Goal: Transaction & Acquisition: Download file/media

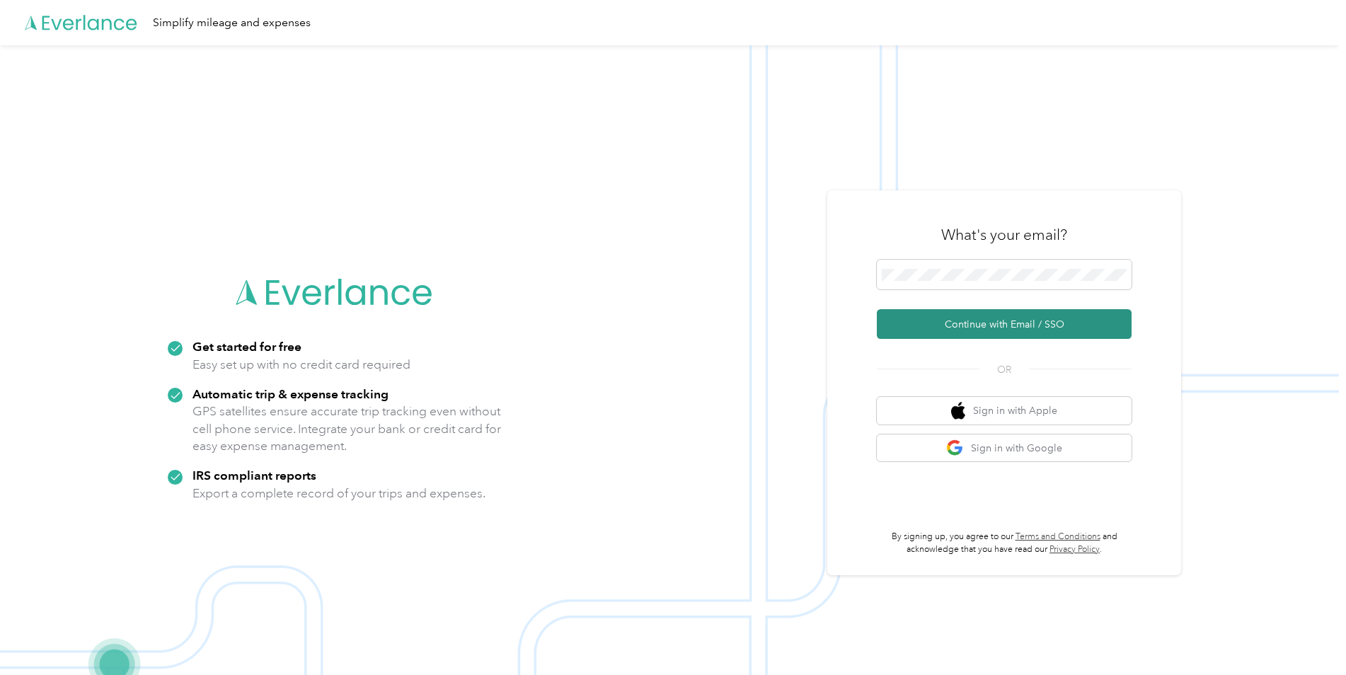
click at [996, 322] on button "Continue with Email / SSO" at bounding box center [1004, 324] width 255 height 30
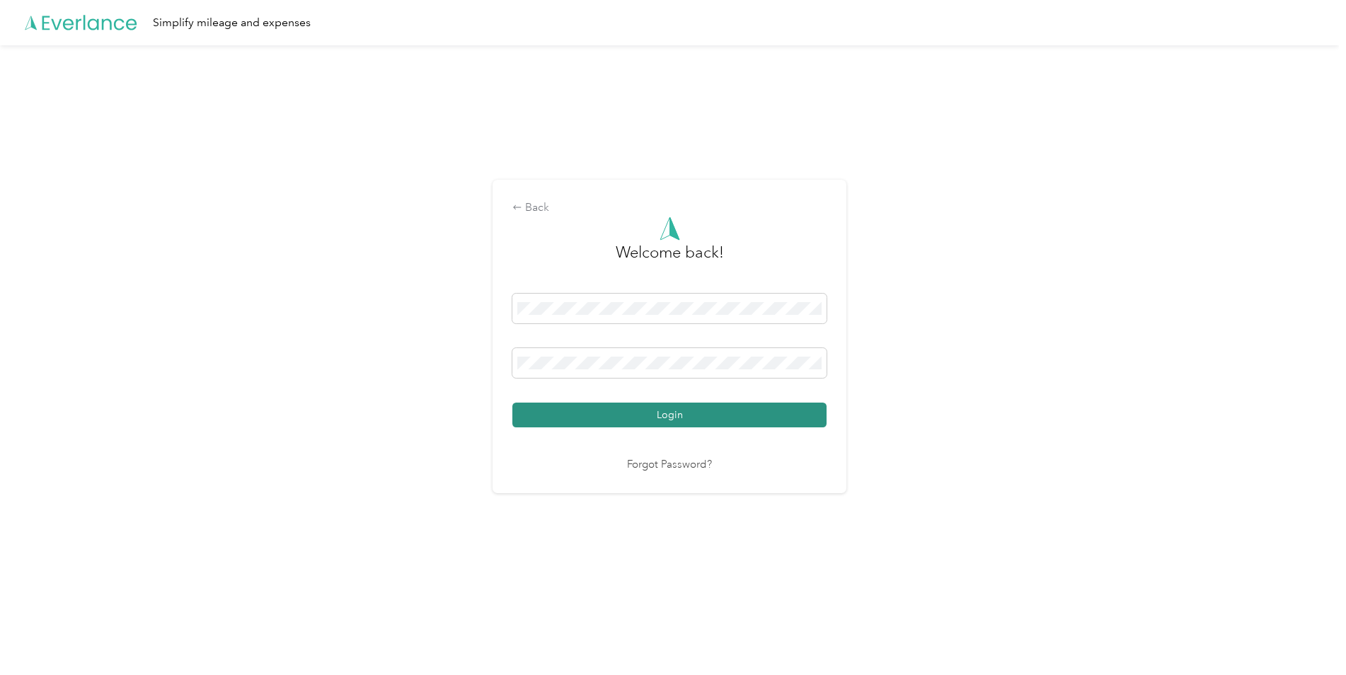
click at [684, 422] on button "Login" at bounding box center [669, 415] width 314 height 25
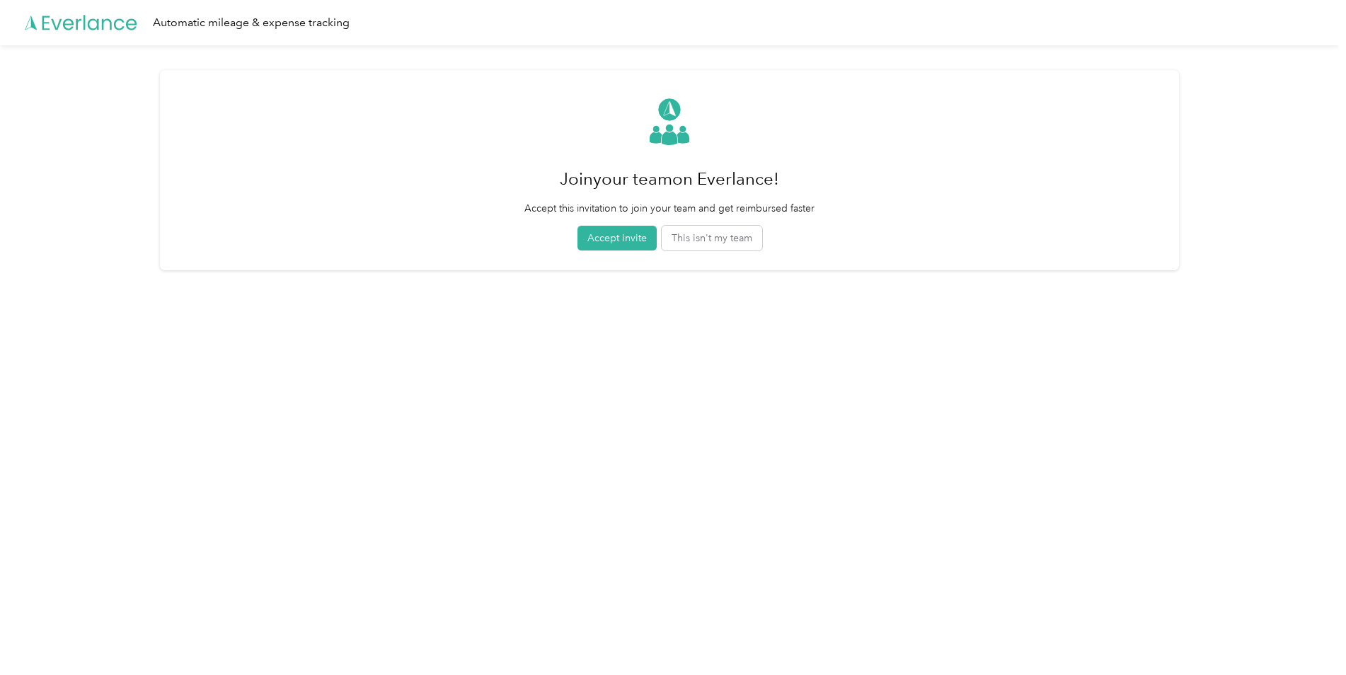
click at [725, 103] on div "Join your team on Everlance! Accept this invitation to join your team and get r…" at bounding box center [669, 170] width 290 height 161
click at [730, 244] on button "This isn't my team" at bounding box center [712, 238] width 100 height 25
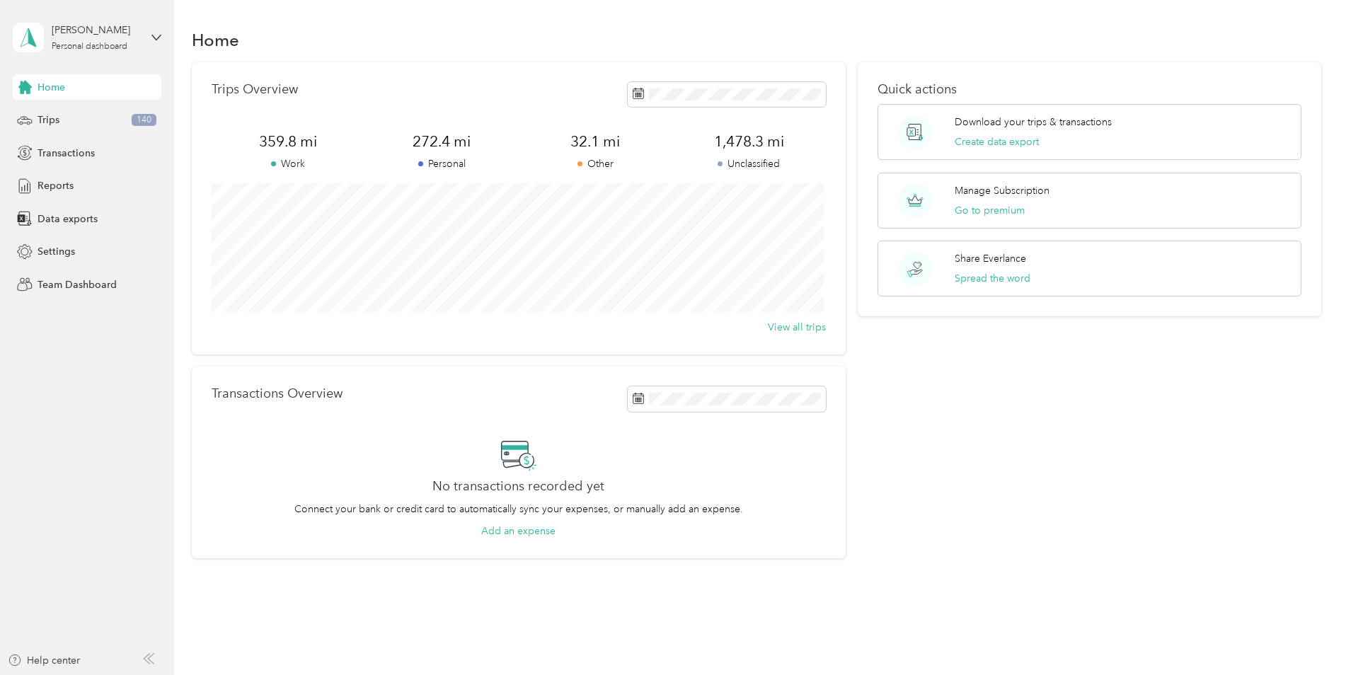
click at [932, 502] on div "Quick actions Download your trips & transactions Create data export Manage Subs…" at bounding box center [1089, 310] width 463 height 497
click at [63, 185] on span "Reports" at bounding box center [56, 185] width 36 height 15
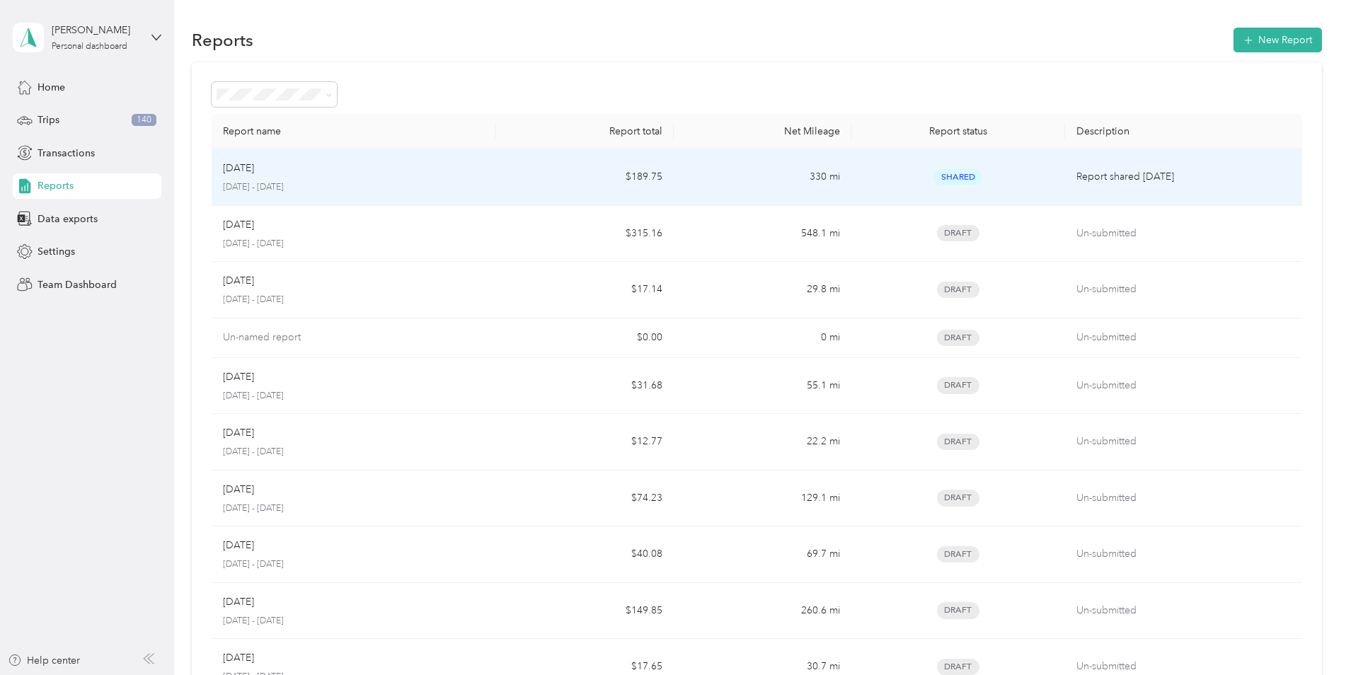
click at [385, 180] on div "[DATE] [DATE] - [DATE]" at bounding box center [354, 177] width 262 height 33
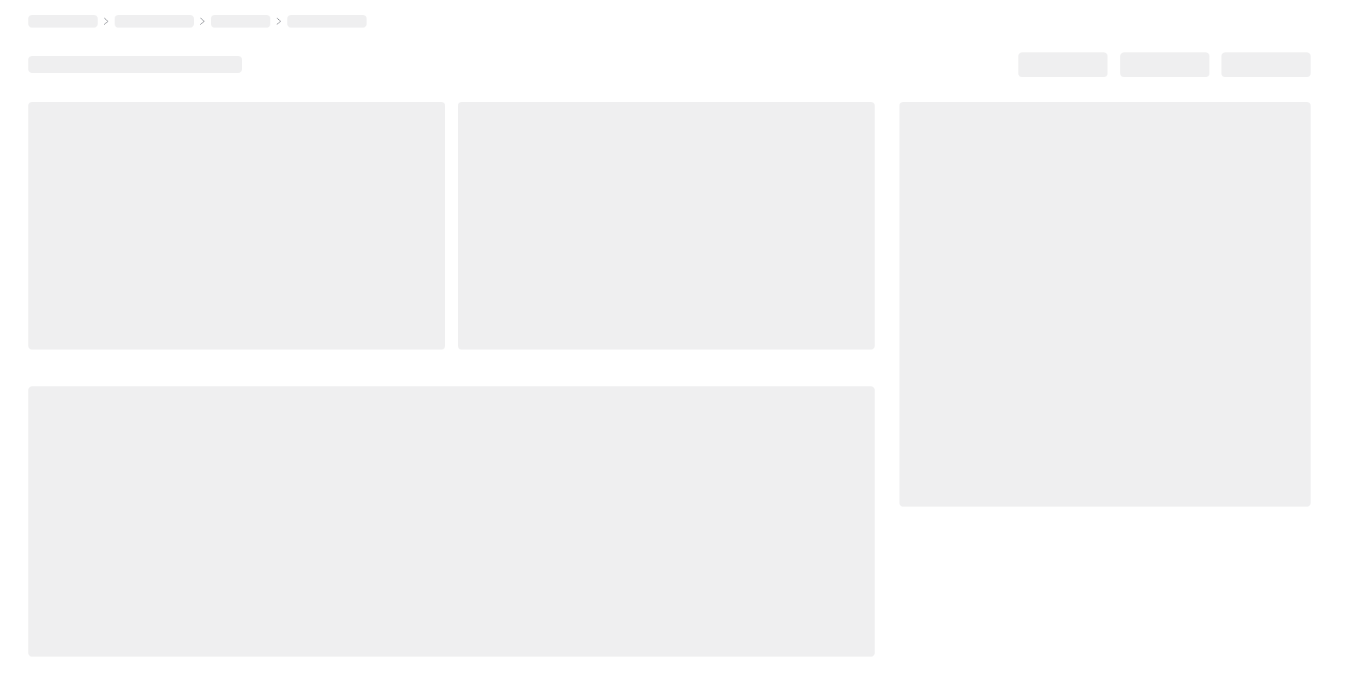
click at [385, 180] on div at bounding box center [236, 226] width 417 height 248
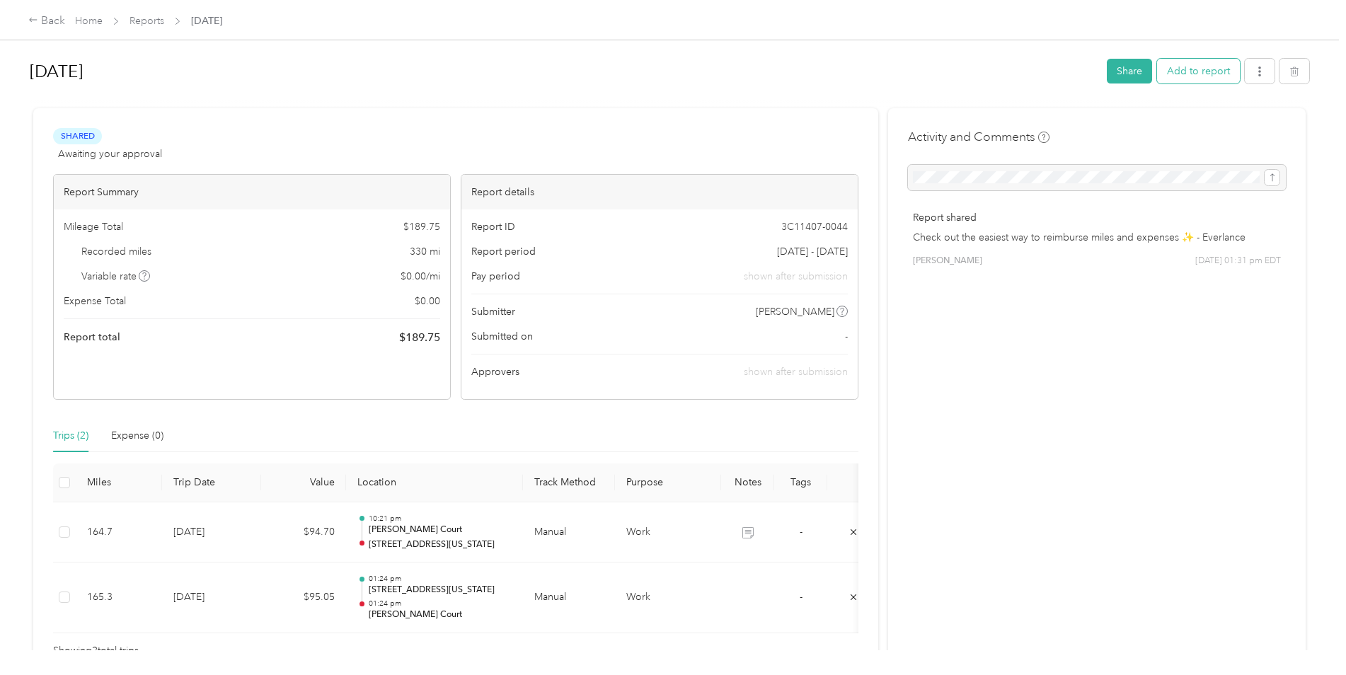
click at [1182, 73] on button "Add to report" at bounding box center [1198, 71] width 83 height 25
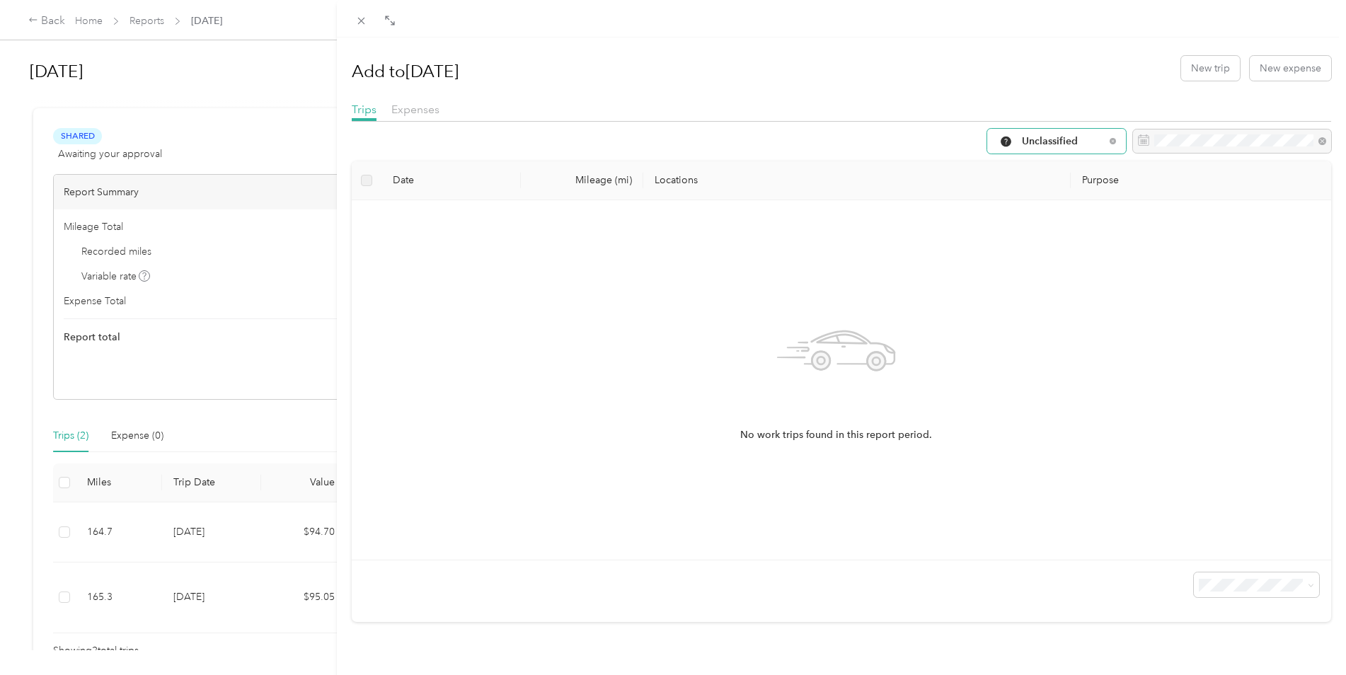
click at [1063, 137] on span "Unclassified" at bounding box center [1063, 142] width 83 height 10
click at [1029, 220] on li "Work" at bounding box center [1046, 216] width 139 height 25
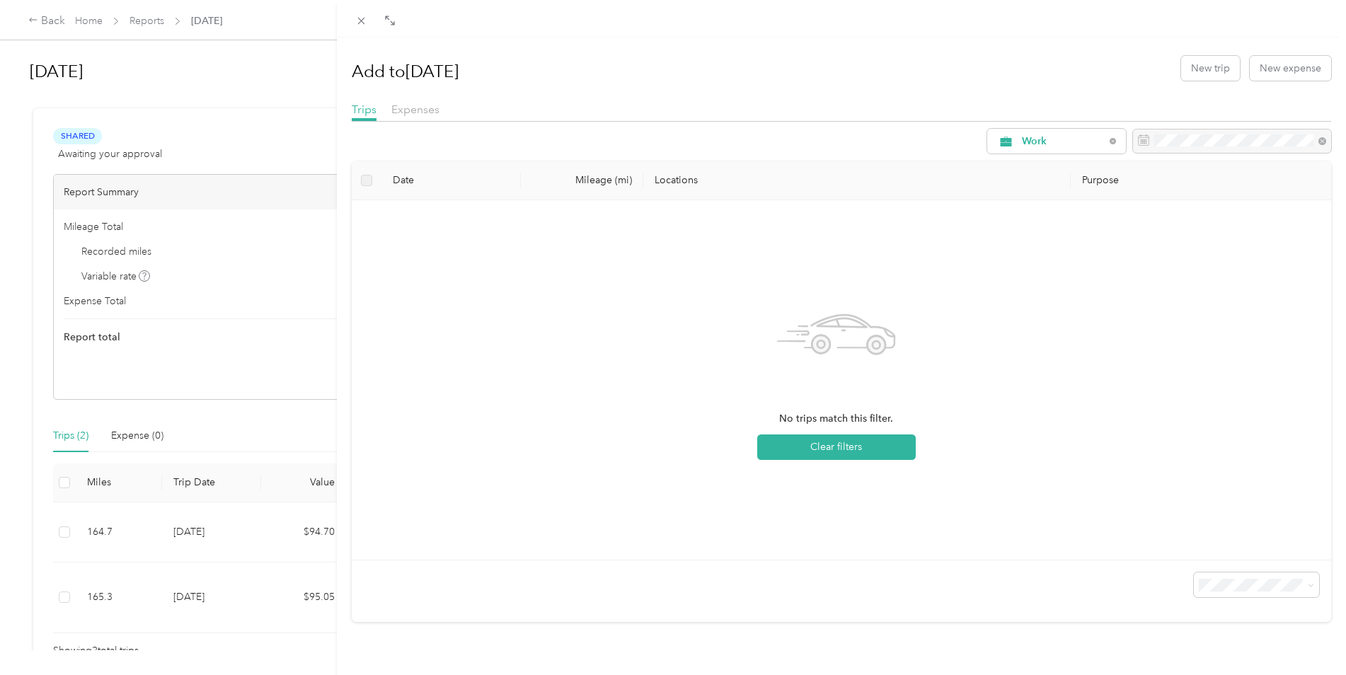
click at [992, 263] on div "No trips match this filter. Clear filters" at bounding box center [836, 380] width 947 height 337
click at [480, 272] on div "No trips match this filter. Clear filters" at bounding box center [836, 380] width 947 height 337
click at [73, 21] on div "Add to [DATE] New trip New expense Trips Expenses Work Date Mileage (mi) Locati…" at bounding box center [673, 337] width 1346 height 675
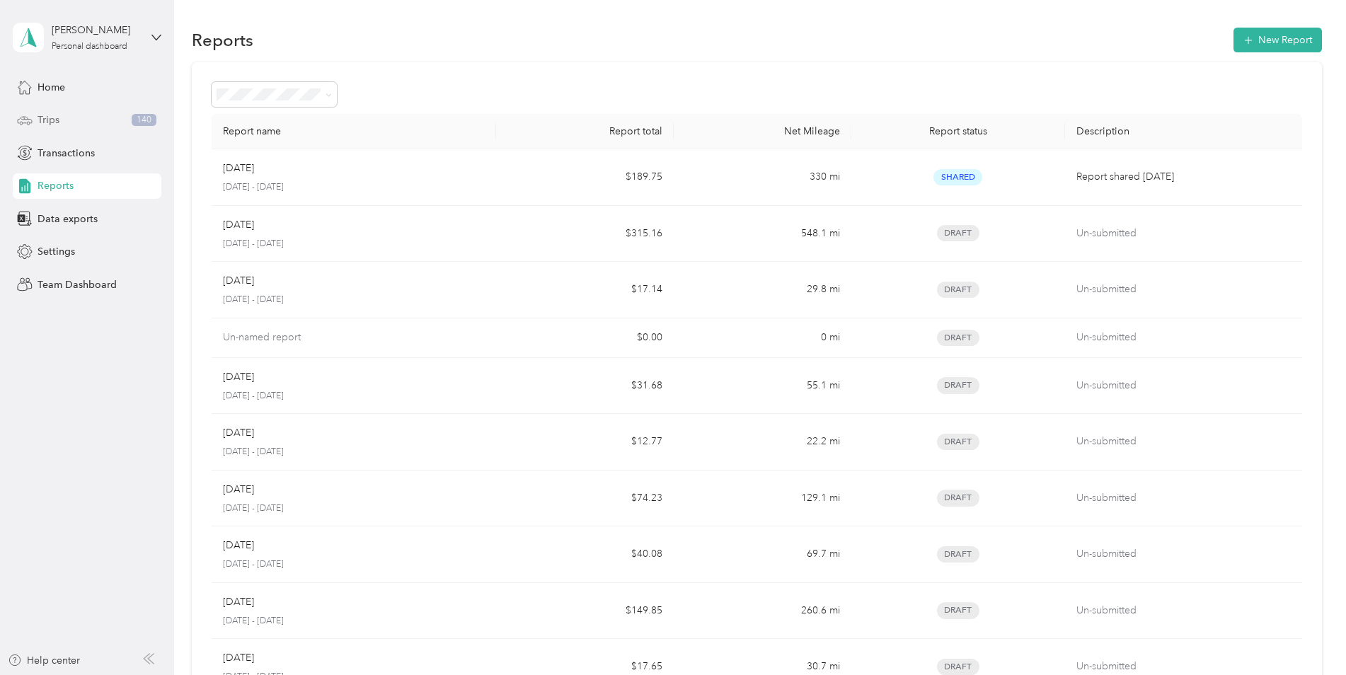
click at [42, 117] on span "Trips" at bounding box center [49, 120] width 22 height 15
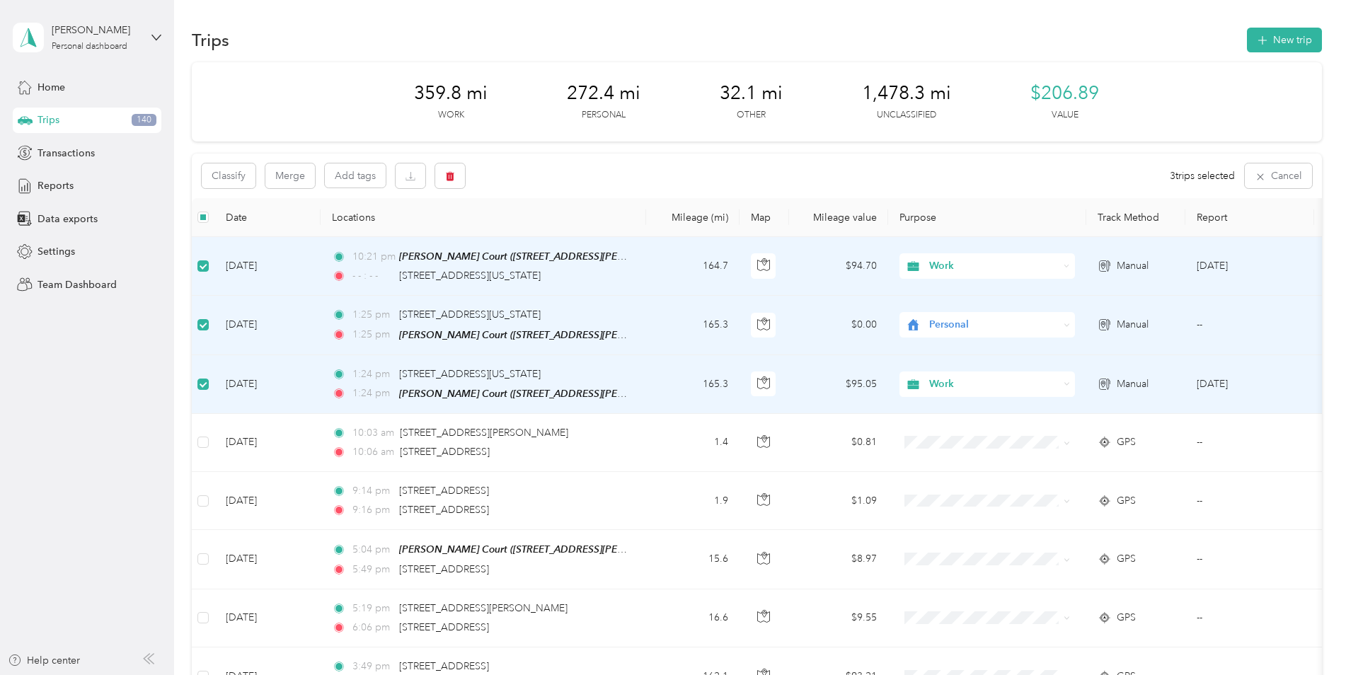
click at [209, 323] on td at bounding box center [203, 325] width 23 height 59
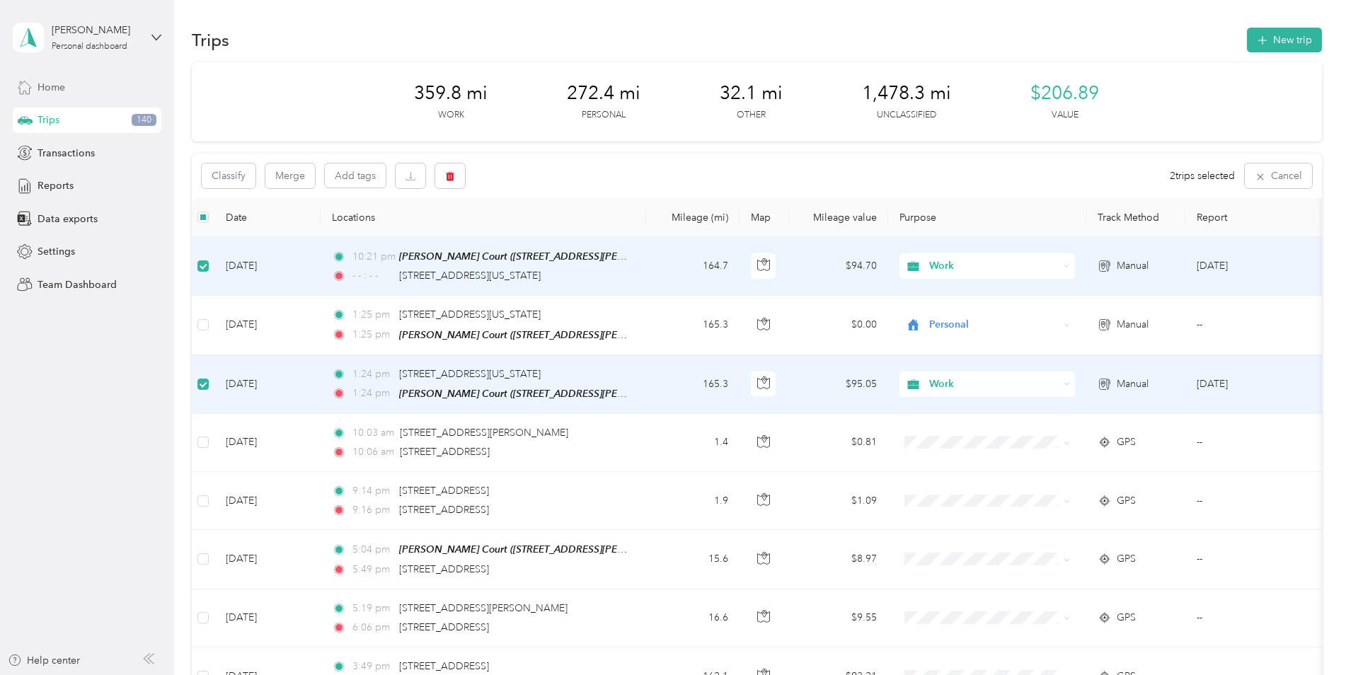
click at [50, 86] on span "Home" at bounding box center [52, 87] width 28 height 15
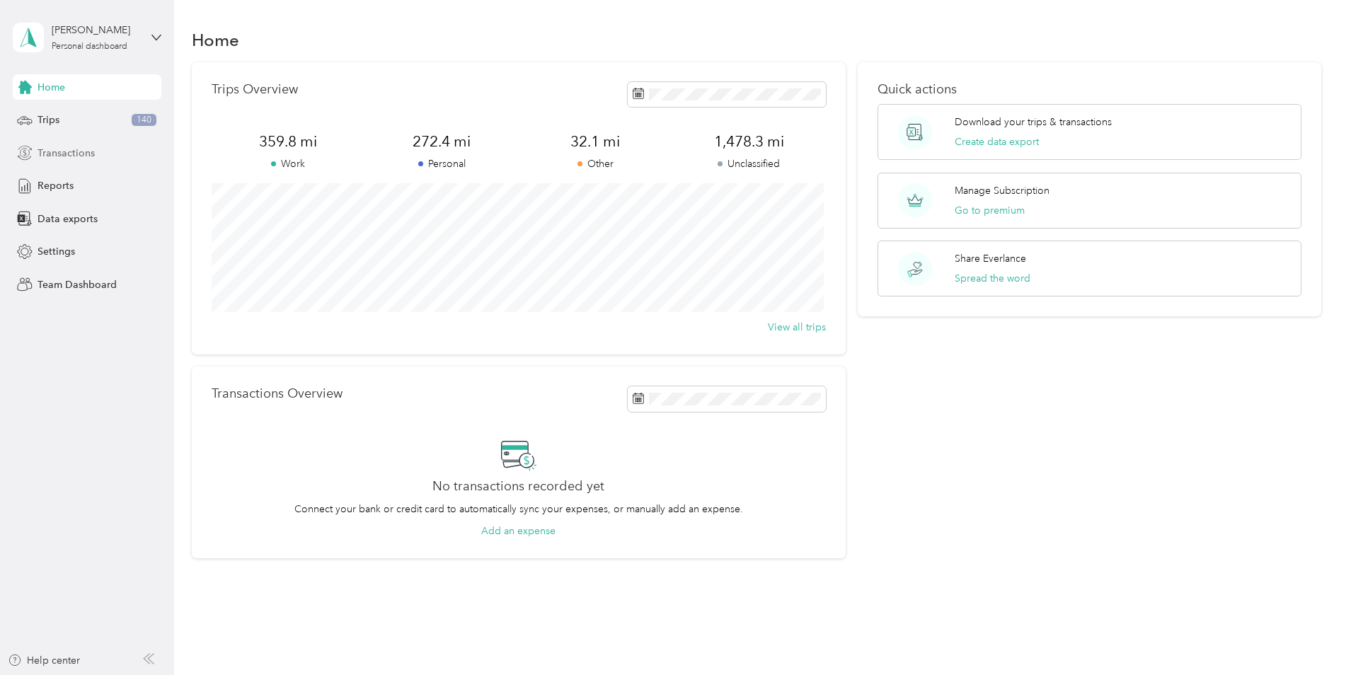
click at [74, 154] on span "Transactions" at bounding box center [66, 153] width 57 height 15
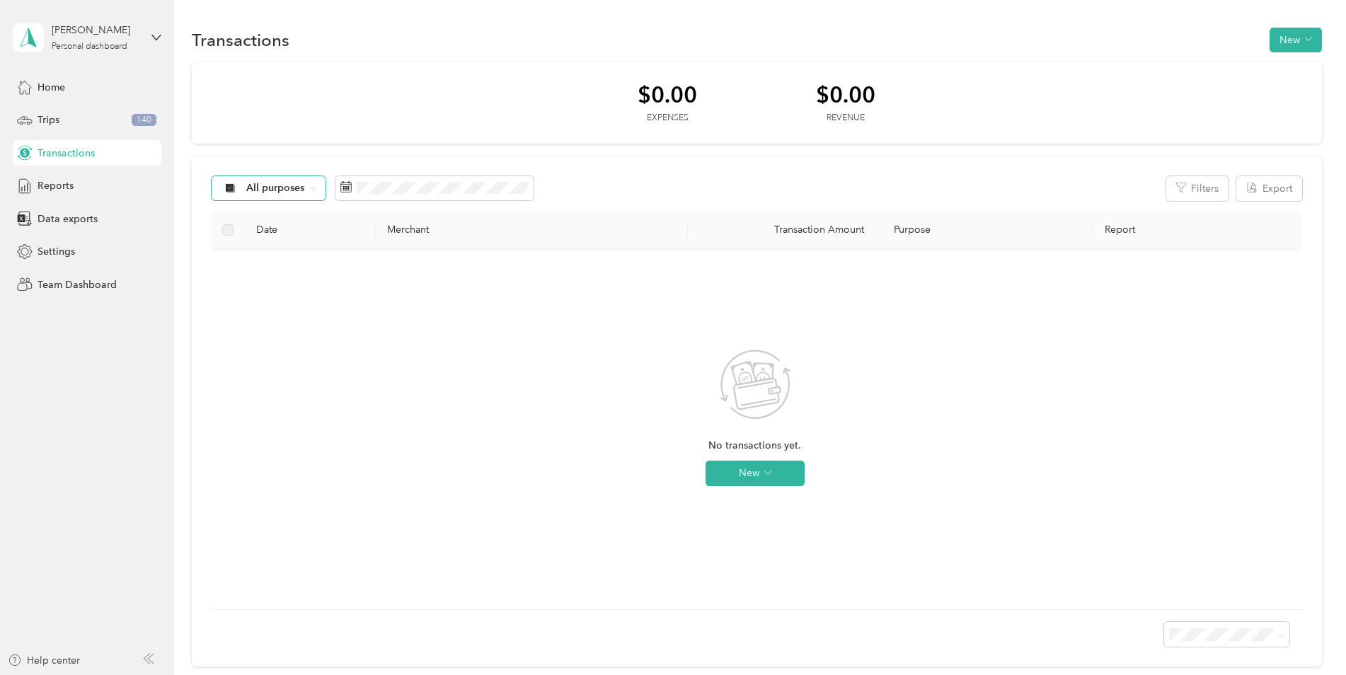
click at [311, 185] on div "All purposes" at bounding box center [269, 188] width 115 height 24
click at [260, 236] on span "Unclassified" at bounding box center [280, 238] width 69 height 15
click at [430, 86] on div "$0.00 Expenses $0.00 Revenue" at bounding box center [757, 103] width 1130 height 82
click at [45, 152] on span "Transactions" at bounding box center [66, 153] width 57 height 15
click at [46, 116] on span "Trips" at bounding box center [49, 120] width 22 height 15
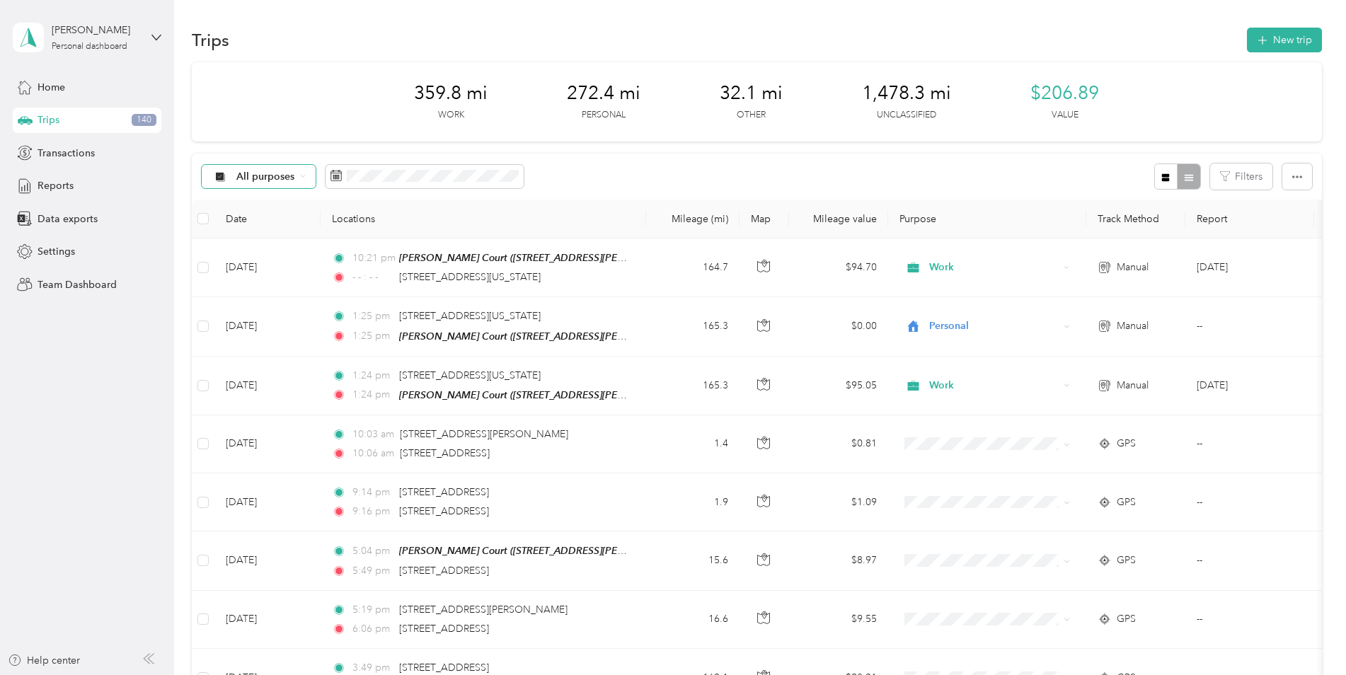
click at [306, 177] on div "All purposes" at bounding box center [259, 177] width 115 height 24
click at [268, 229] on li "Unclassified" at bounding box center [258, 226] width 113 height 25
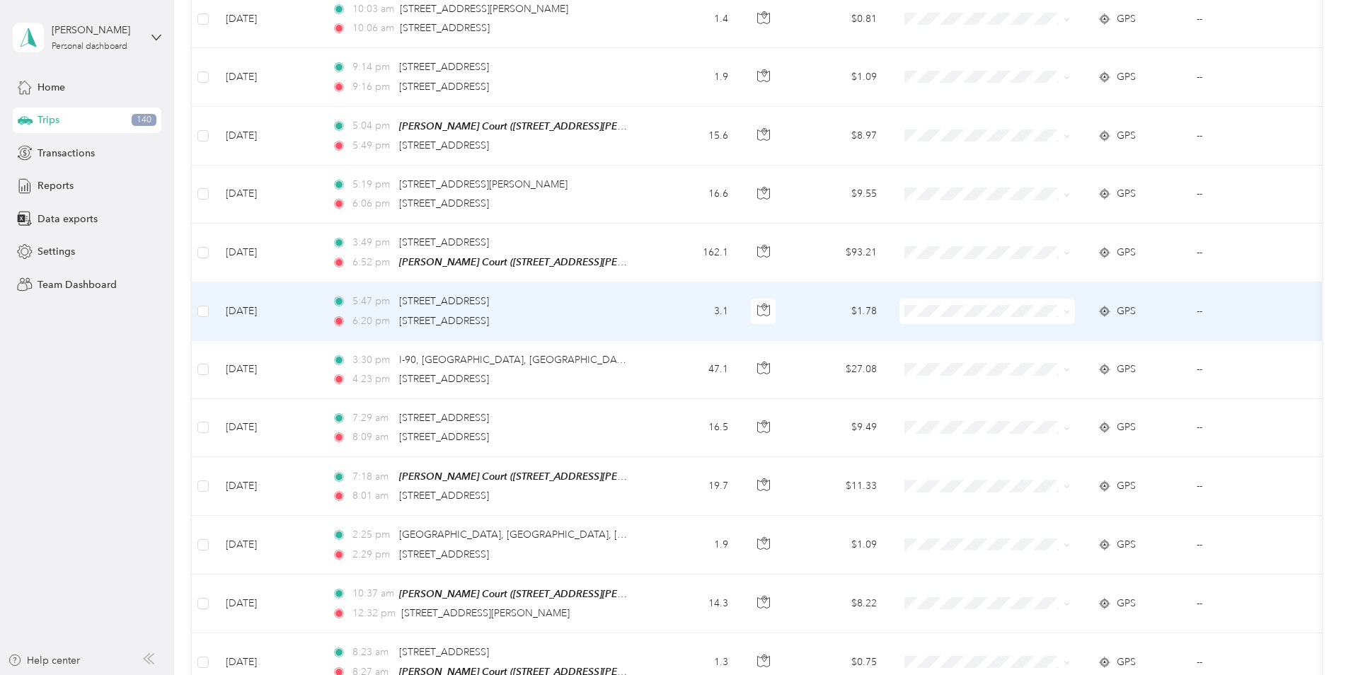
scroll to position [283, 0]
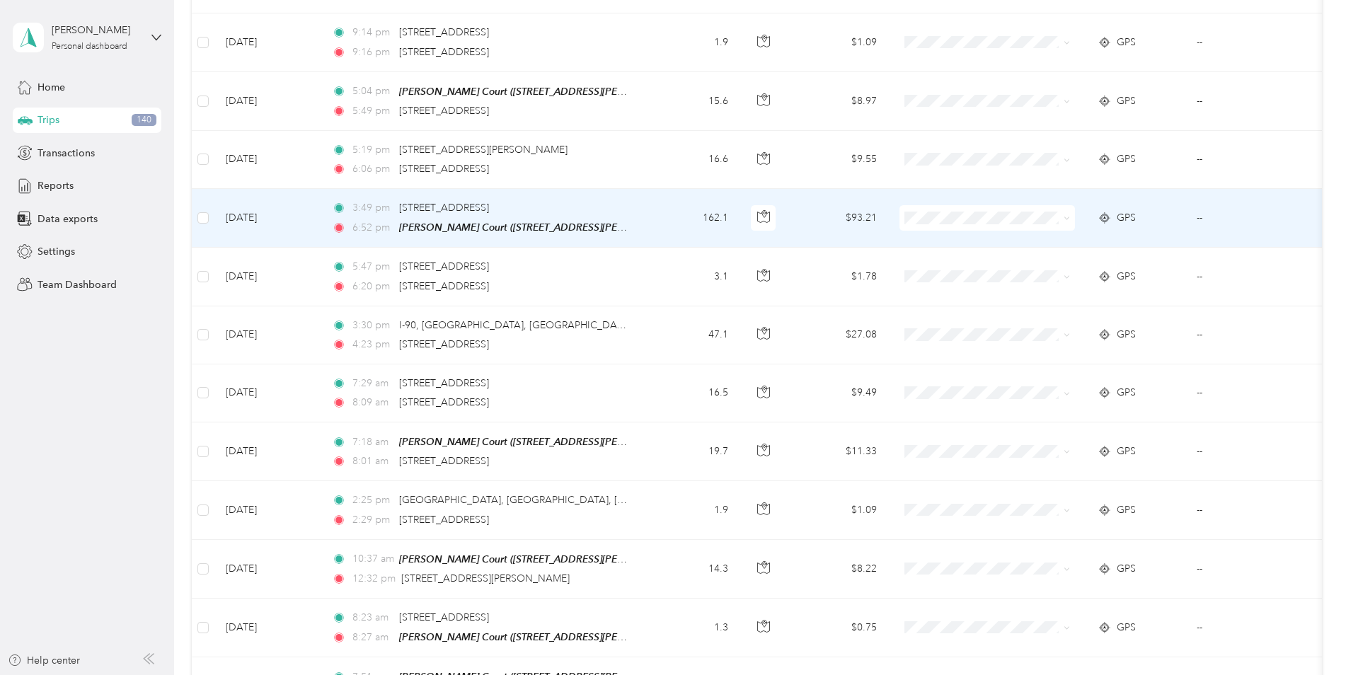
click at [1067, 220] on icon at bounding box center [1067, 218] width 6 height 6
click at [977, 246] on li "Work" at bounding box center [986, 239] width 175 height 25
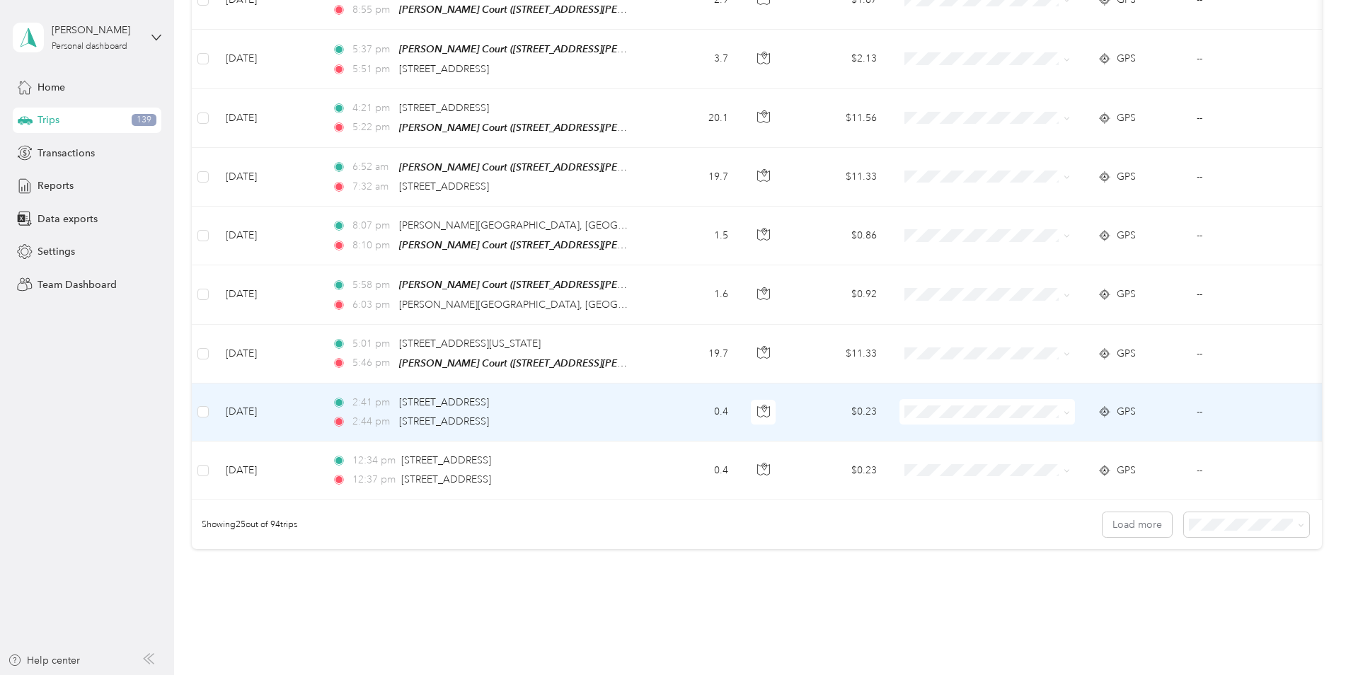
scroll to position [1274, 0]
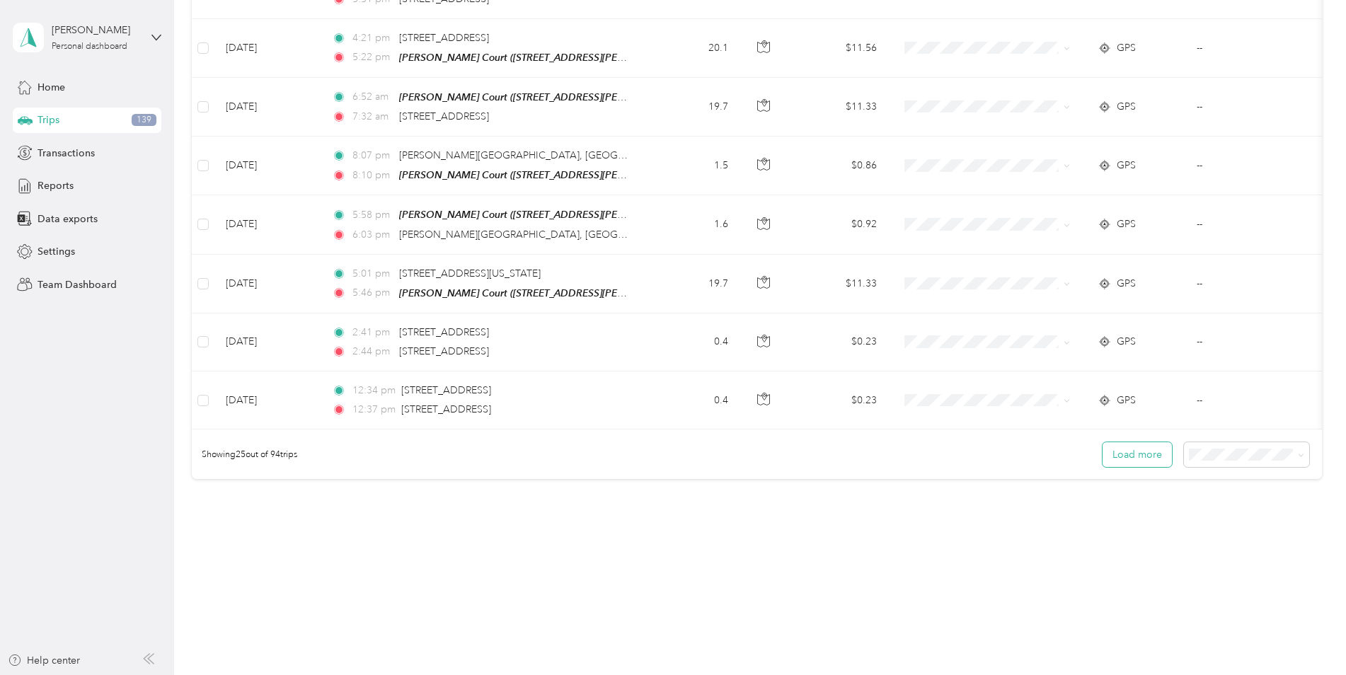
click at [1149, 457] on button "Load more" at bounding box center [1136, 454] width 69 height 25
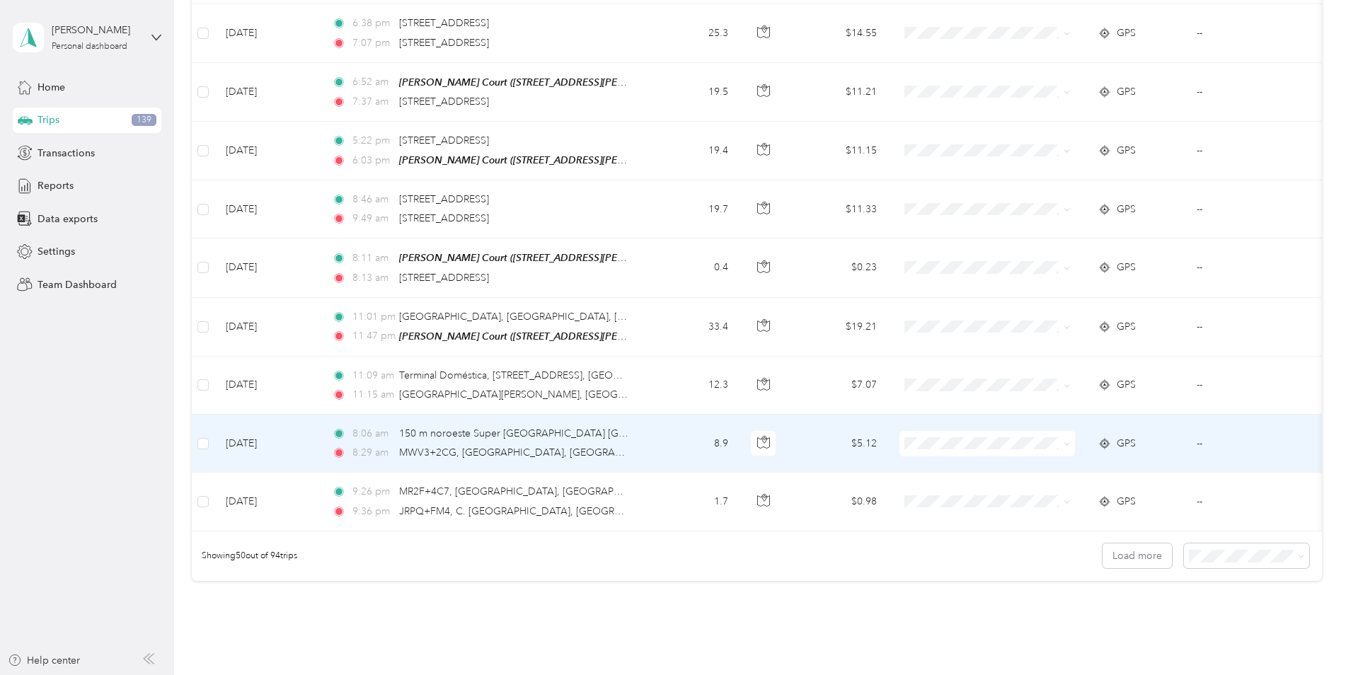
scroll to position [2729, 0]
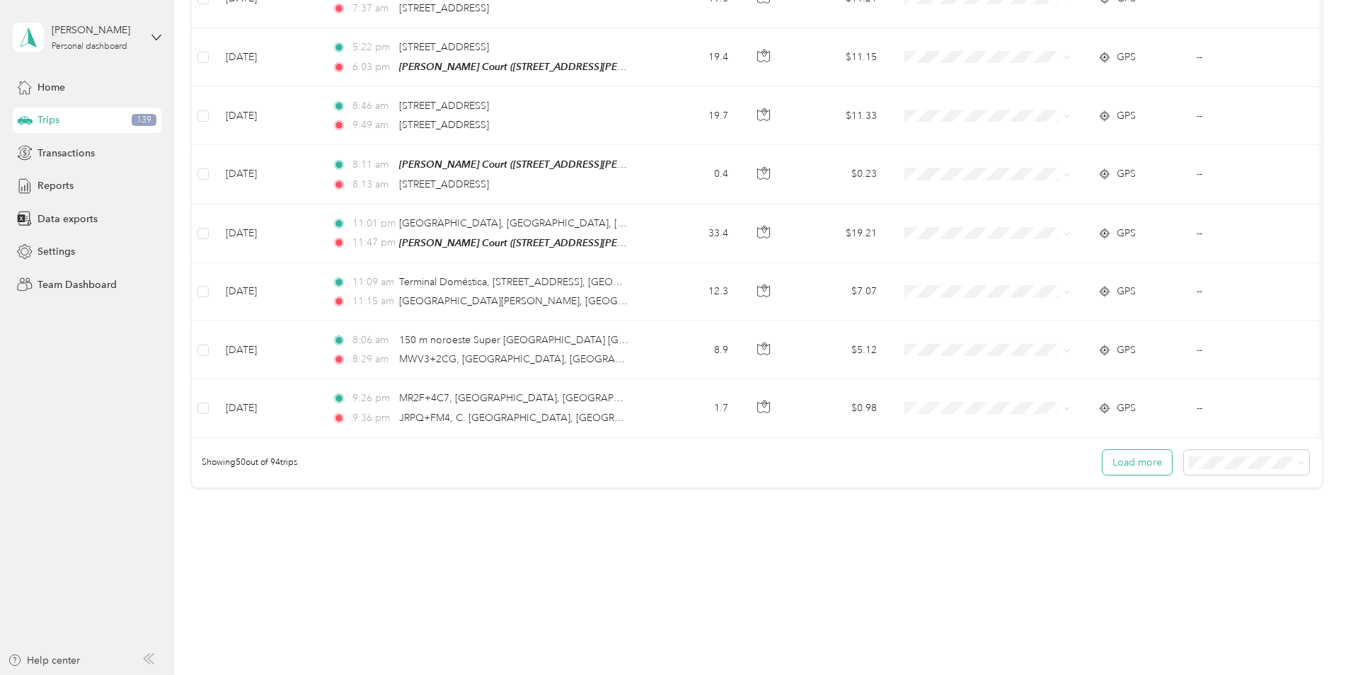
click at [1144, 455] on button "Load more" at bounding box center [1136, 462] width 69 height 25
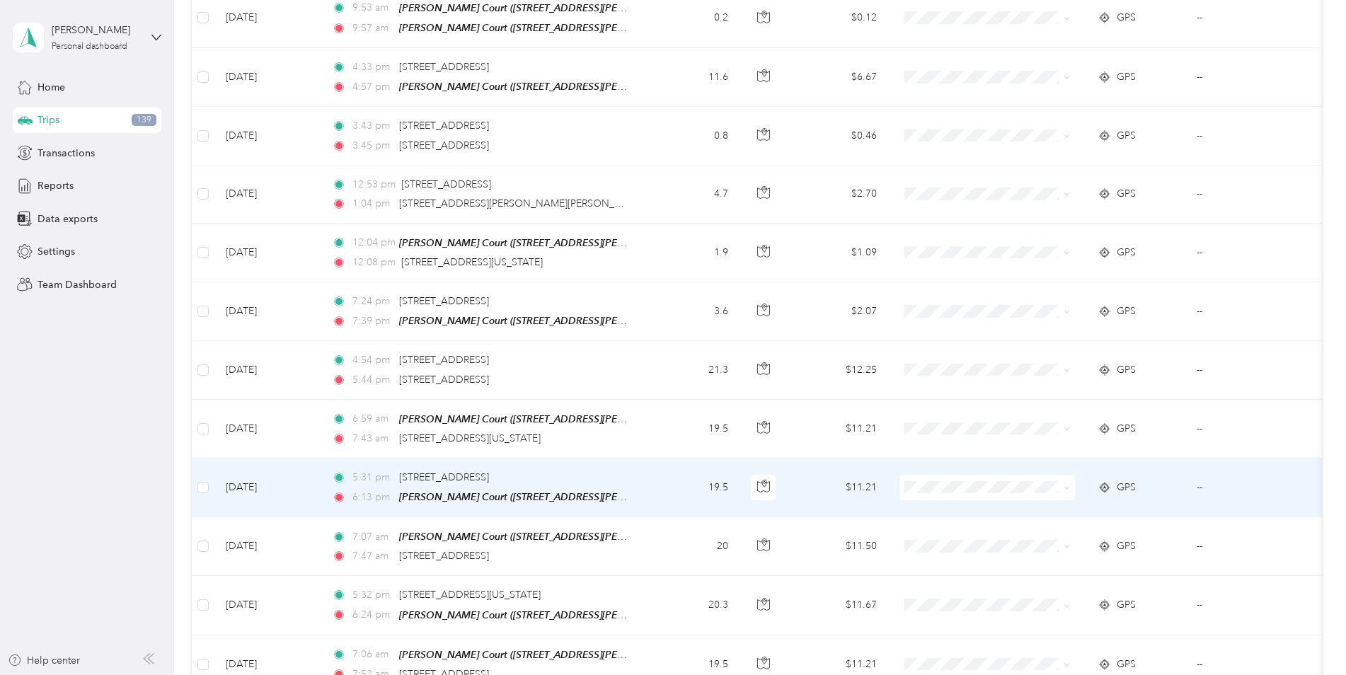
scroll to position [4184, 0]
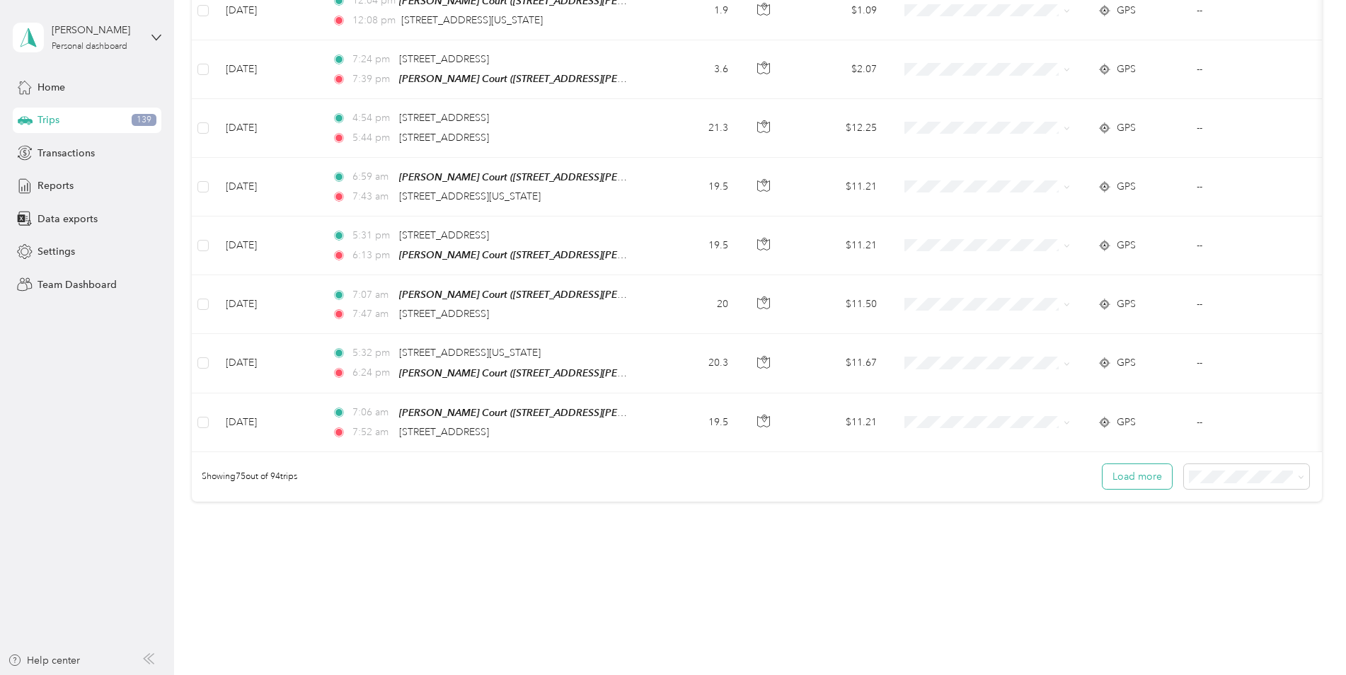
click at [1139, 464] on button "Load more" at bounding box center [1136, 476] width 69 height 25
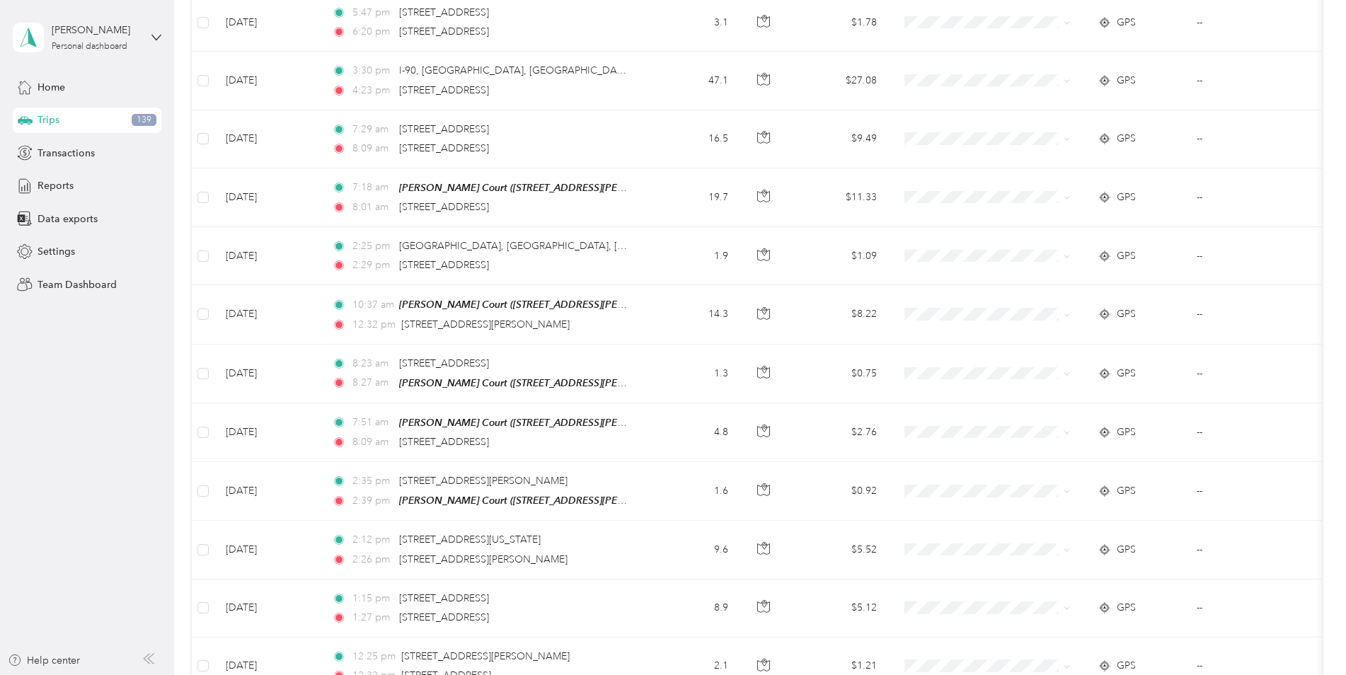
scroll to position [0, 0]
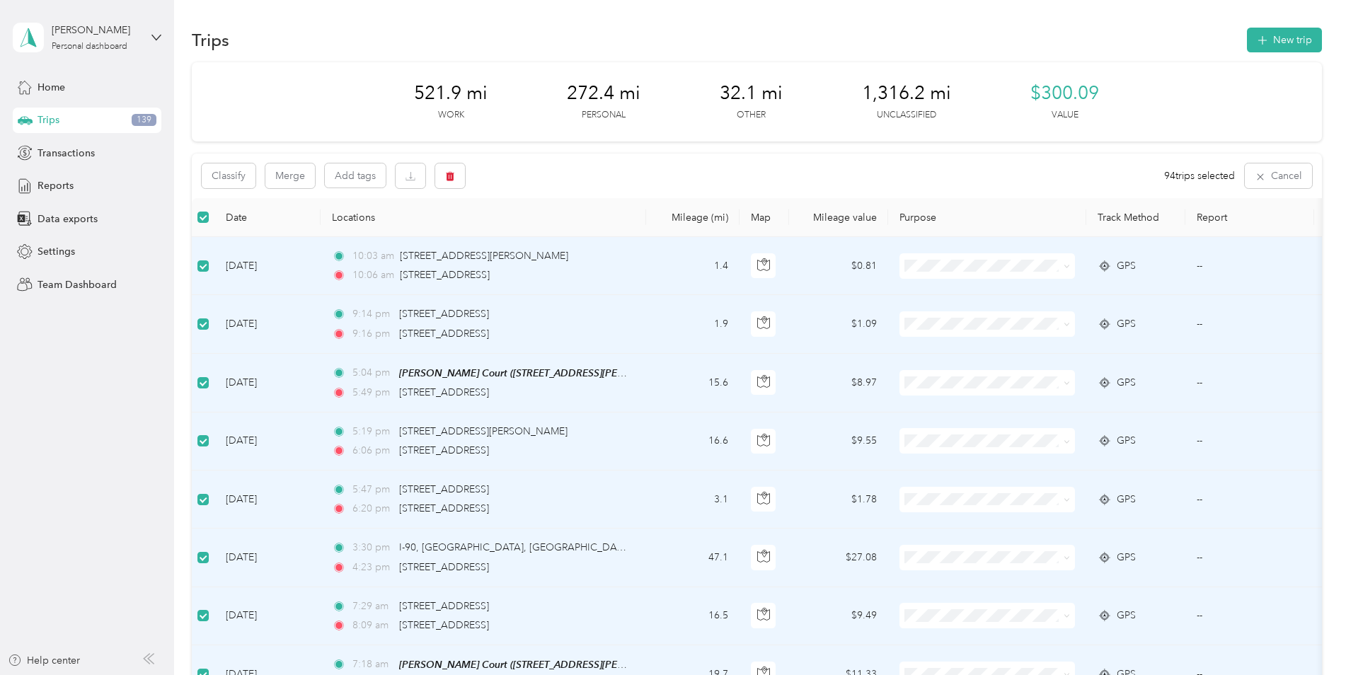
drag, startPoint x: 940, startPoint y: 272, endPoint x: 1014, endPoint y: 178, distance: 119.9
click at [1014, 178] on div "Classify Merge Add tags 94 trips selected Cancel" at bounding box center [757, 176] width 1130 height 45
click at [1067, 265] on icon at bounding box center [1067, 266] width 6 height 6
click at [969, 317] on span "Personal" at bounding box center [999, 311] width 131 height 15
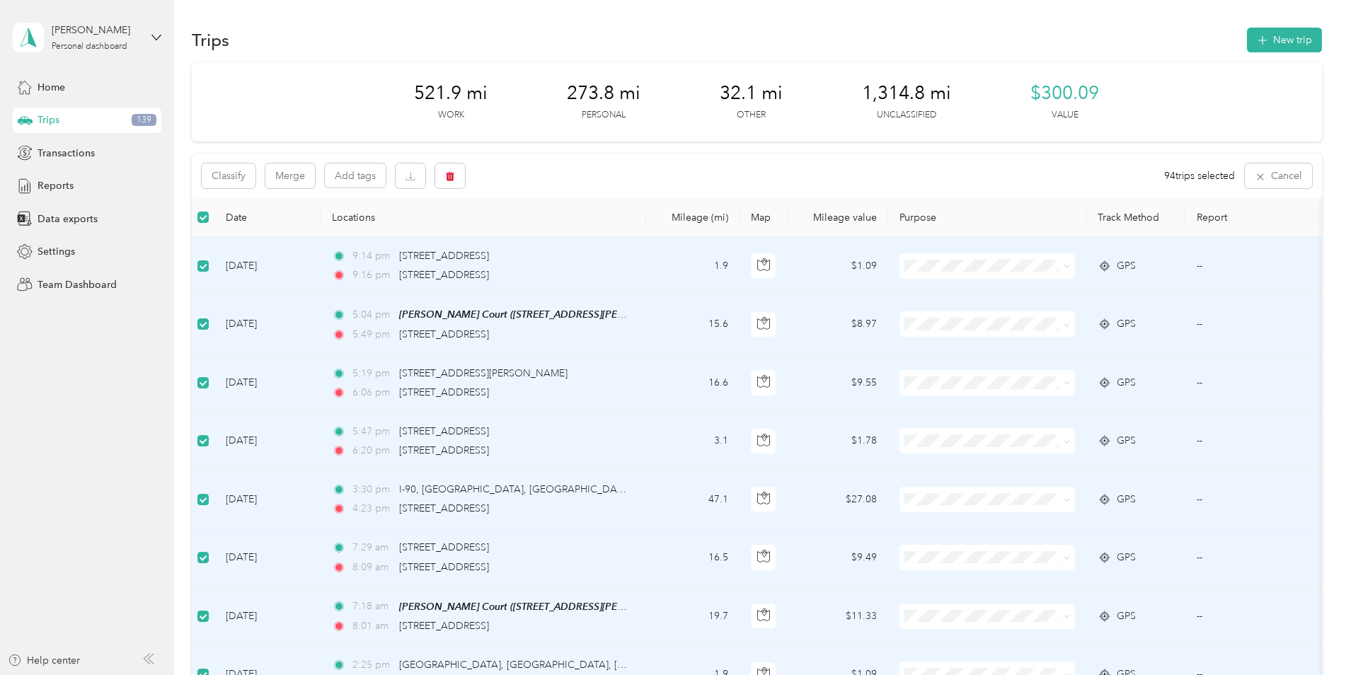
click at [1071, 267] on span at bounding box center [986, 265] width 175 height 25
click at [1061, 266] on span at bounding box center [1064, 266] width 11 height 16
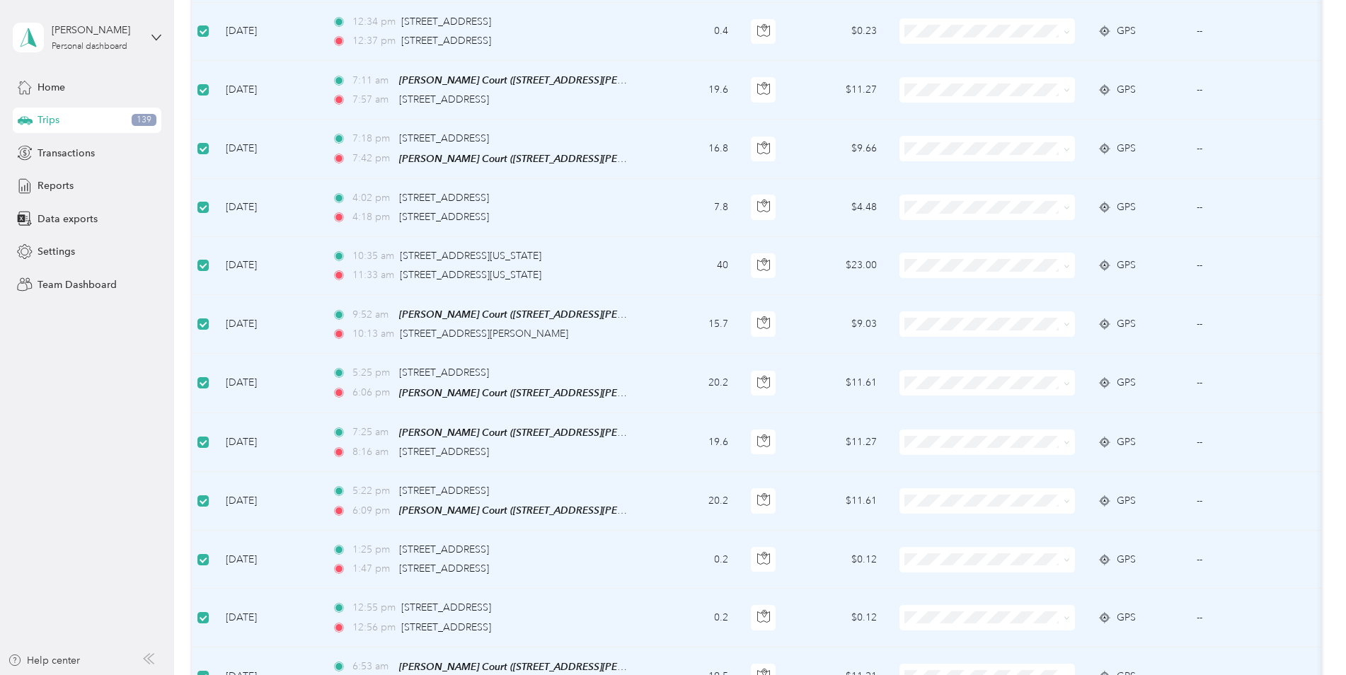
scroll to position [1344, 0]
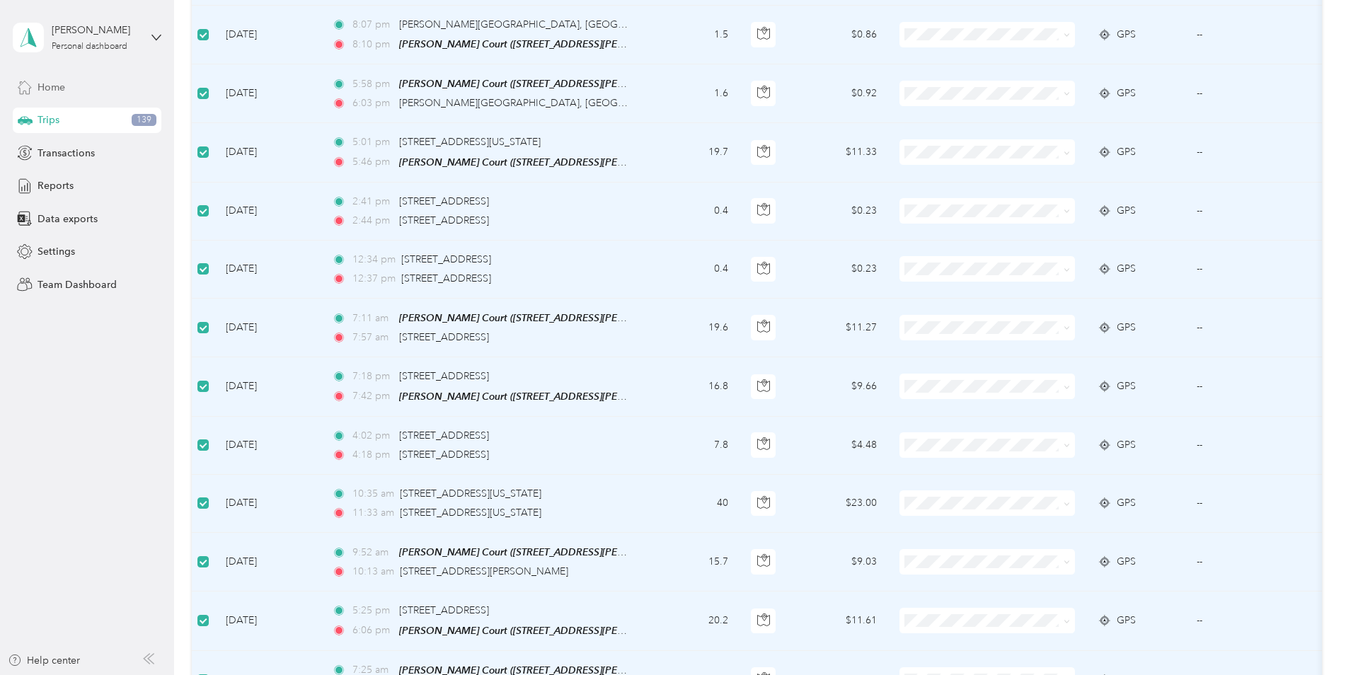
click at [50, 88] on span "Home" at bounding box center [52, 87] width 28 height 15
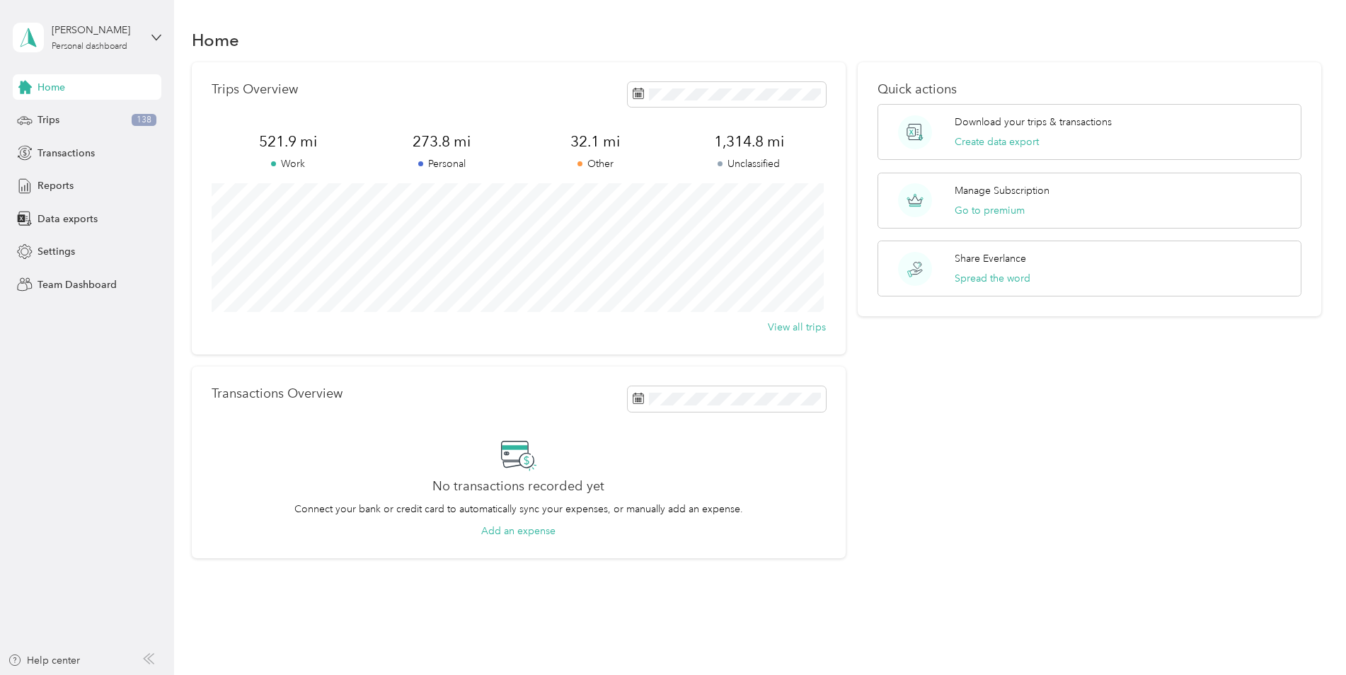
click at [352, 174] on div "Trips Overview 521.9 mi Work 273.8 mi Personal 32.1 mi Other 1,314.8 mi Unclass…" at bounding box center [519, 208] width 654 height 292
click at [272, 161] on span at bounding box center [273, 163] width 5 height 5
click at [50, 121] on span "Trips" at bounding box center [49, 120] width 22 height 15
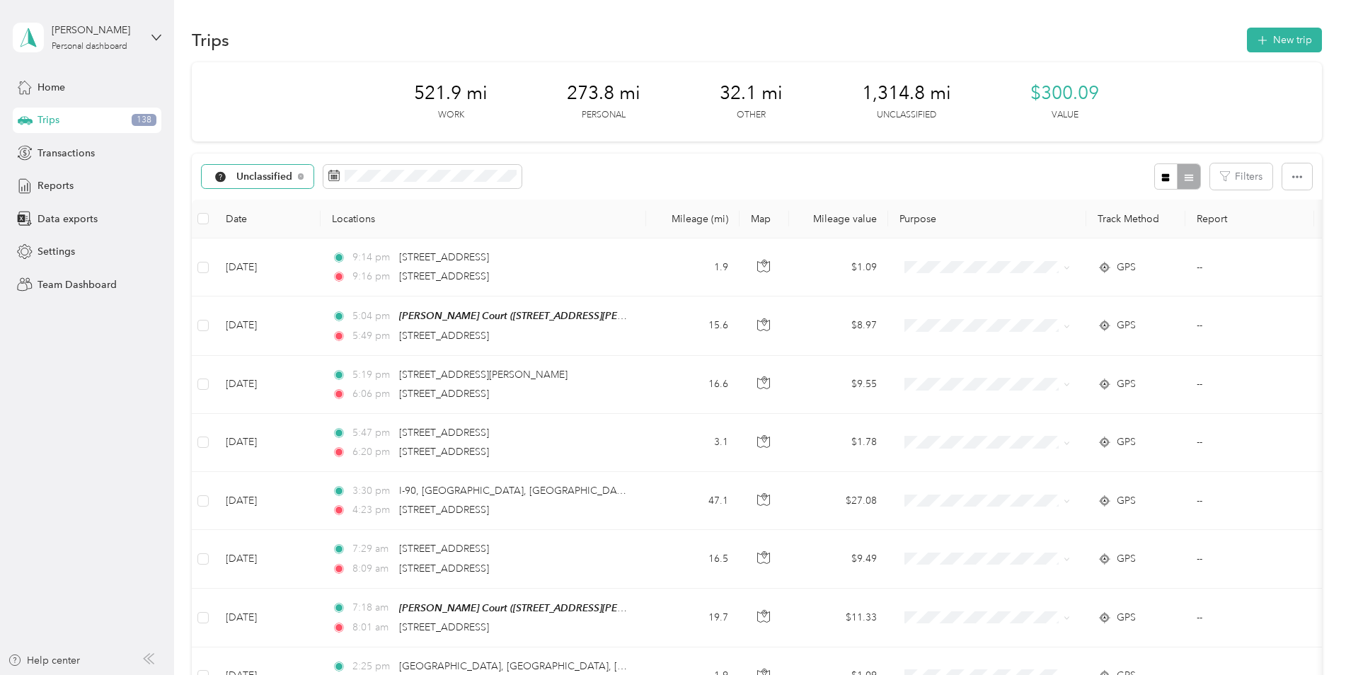
click at [247, 178] on span "Unclassified" at bounding box center [264, 177] width 57 height 10
click at [253, 255] on li "Work" at bounding box center [261, 246] width 118 height 25
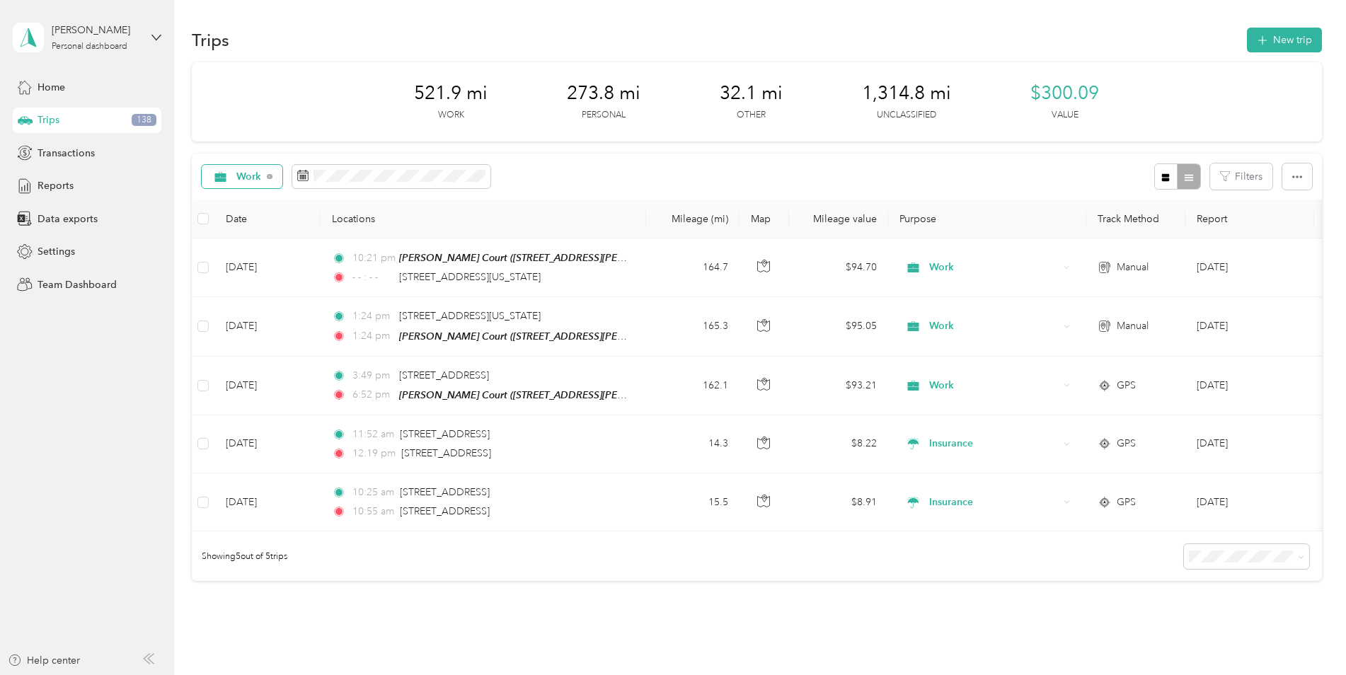
click at [253, 175] on span "Work" at bounding box center [248, 177] width 25 height 10
click at [131, 192] on div "Reports" at bounding box center [87, 185] width 149 height 25
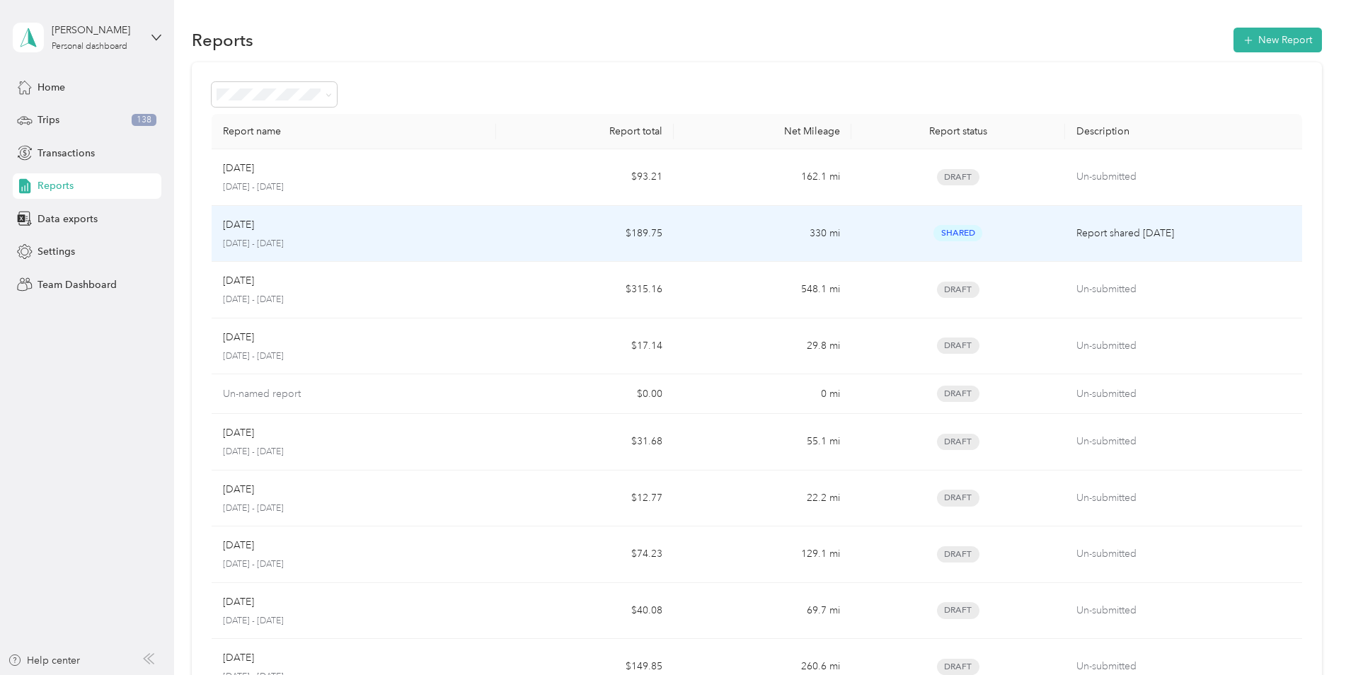
click at [280, 238] on p "[DATE] - [DATE]" at bounding box center [354, 244] width 262 height 13
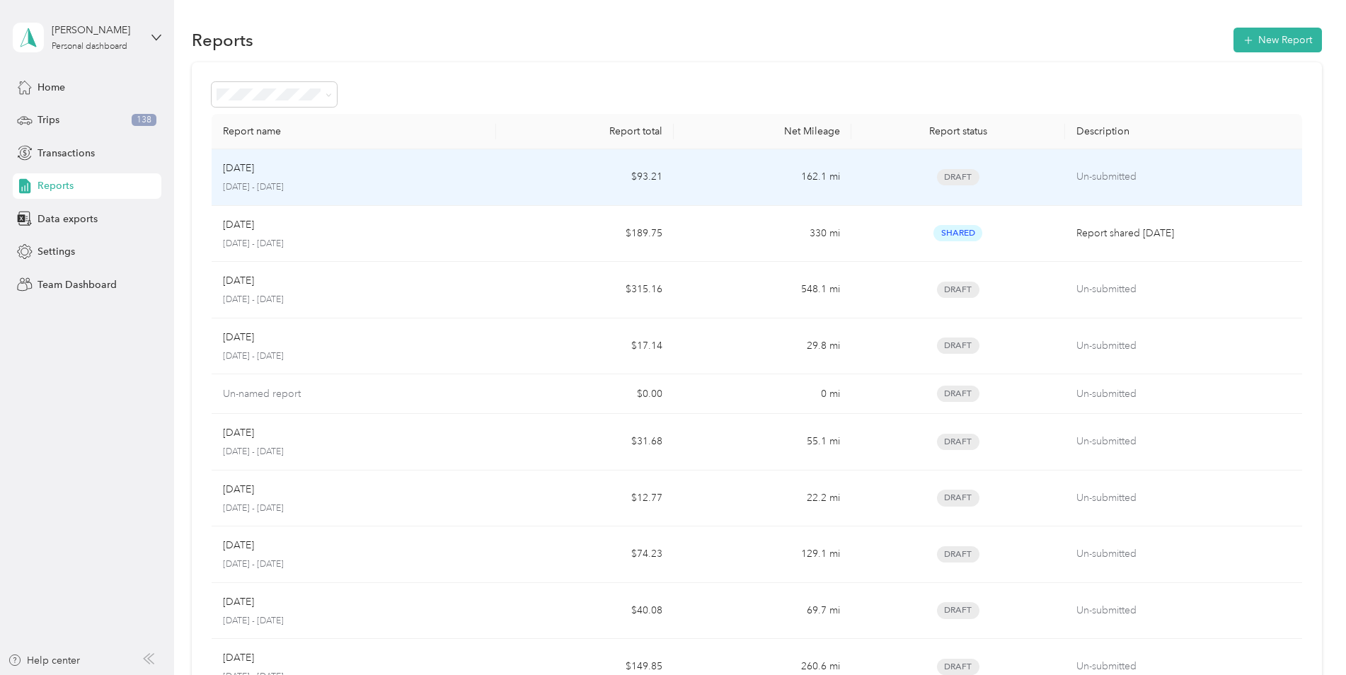
click at [251, 164] on p "[DATE]" at bounding box center [238, 169] width 31 height 16
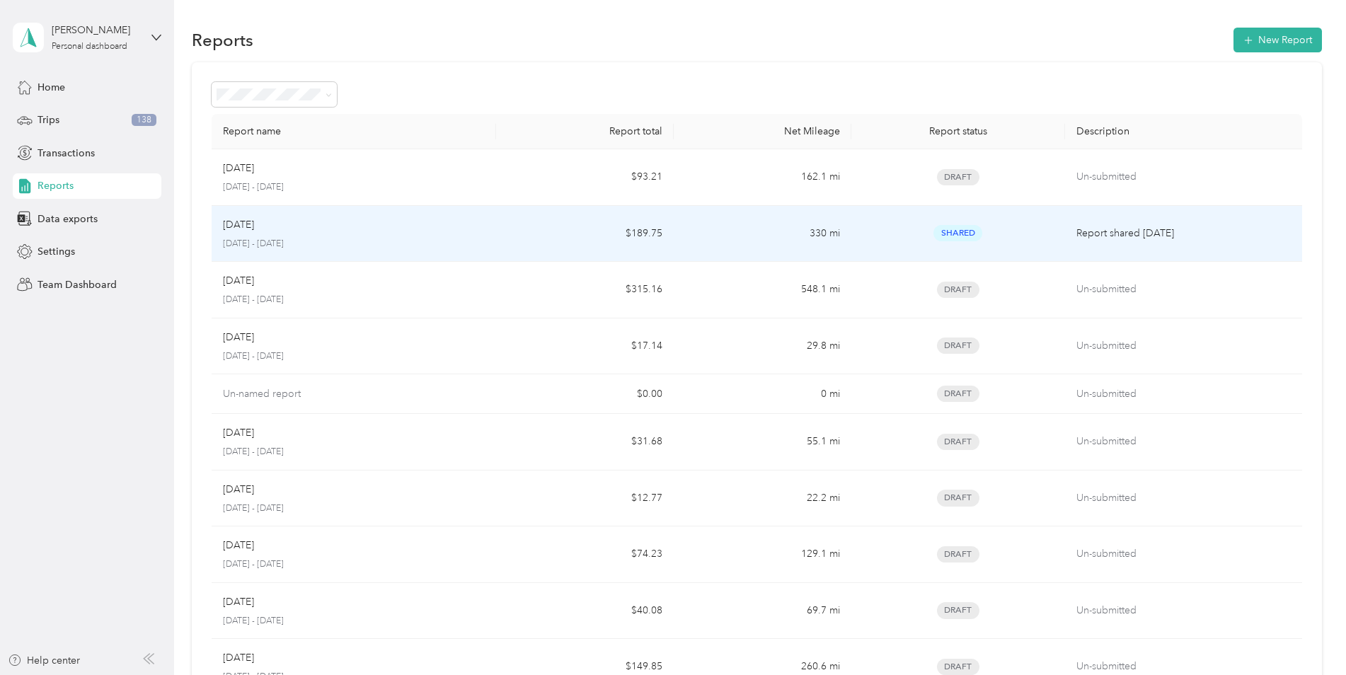
click at [959, 234] on span "Shared" at bounding box center [957, 233] width 49 height 16
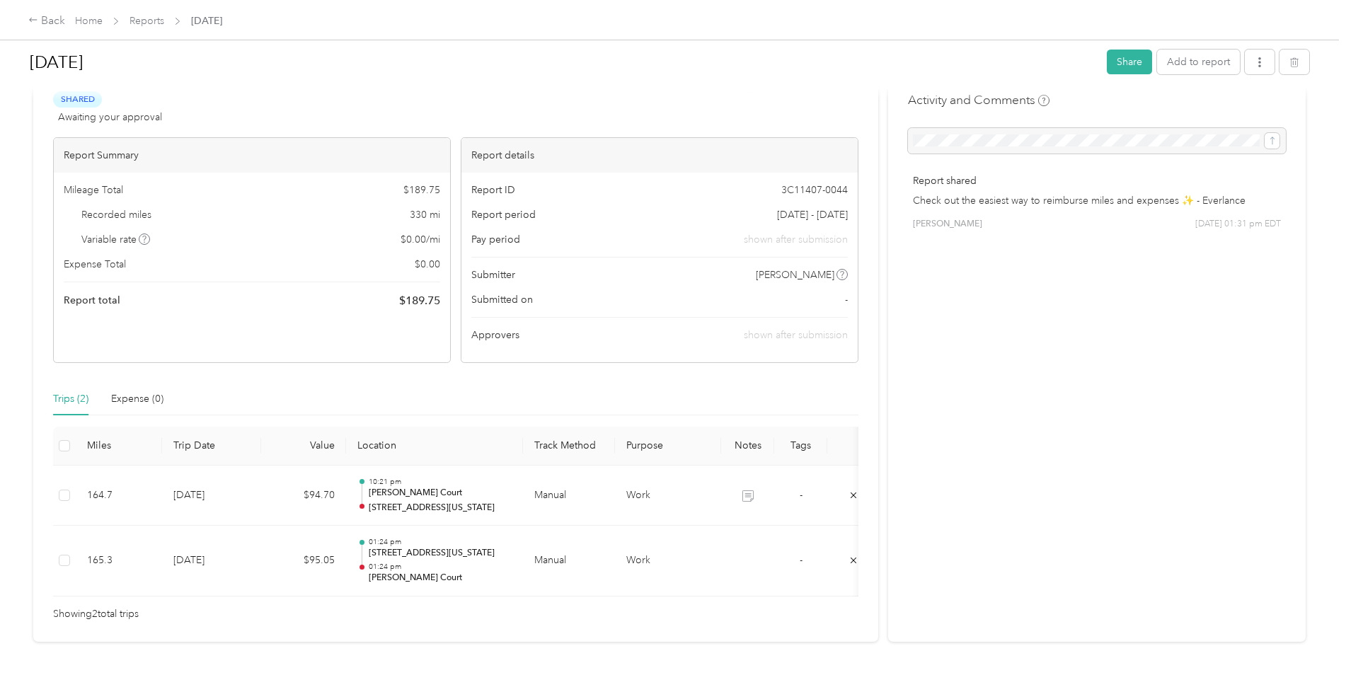
scroll to position [99, 0]
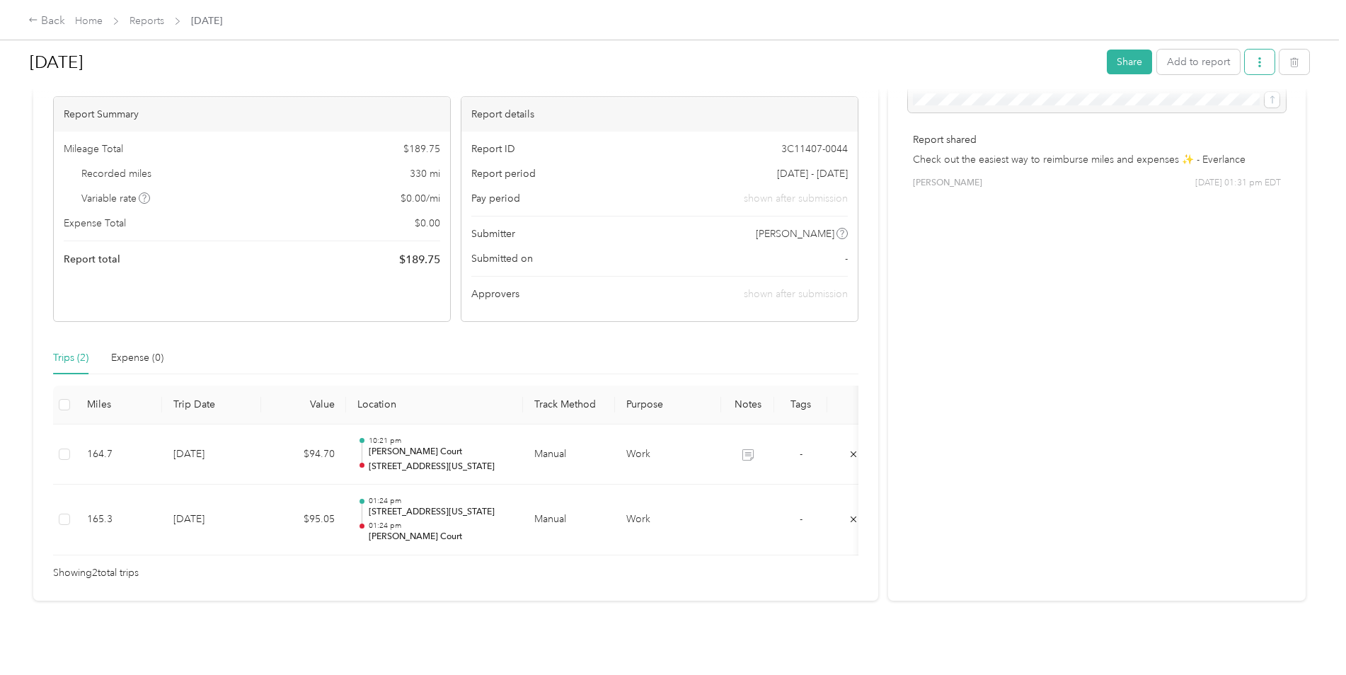
click at [1255, 62] on icon "button" at bounding box center [1260, 62] width 10 height 10
click at [1195, 108] on span "Download" at bounding box center [1215, 114] width 47 height 15
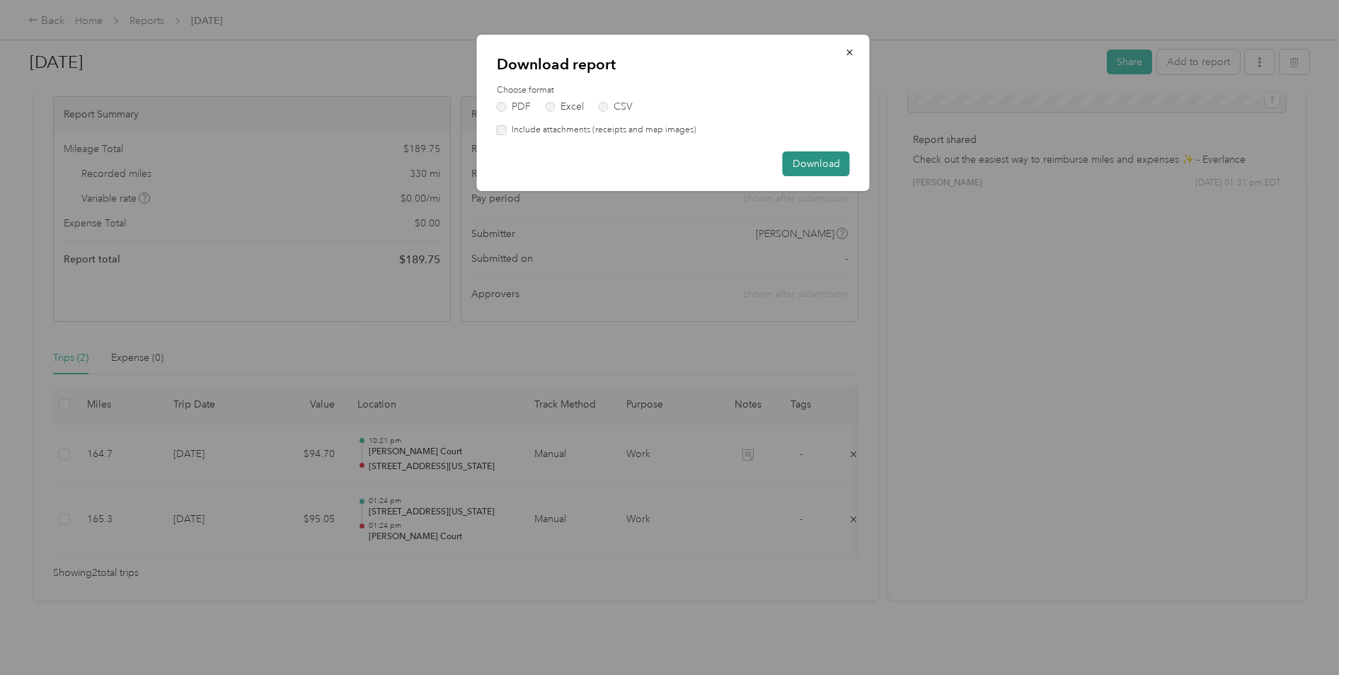
click at [810, 161] on button "Download" at bounding box center [816, 163] width 67 height 25
